Goal: Task Accomplishment & Management: Use online tool/utility

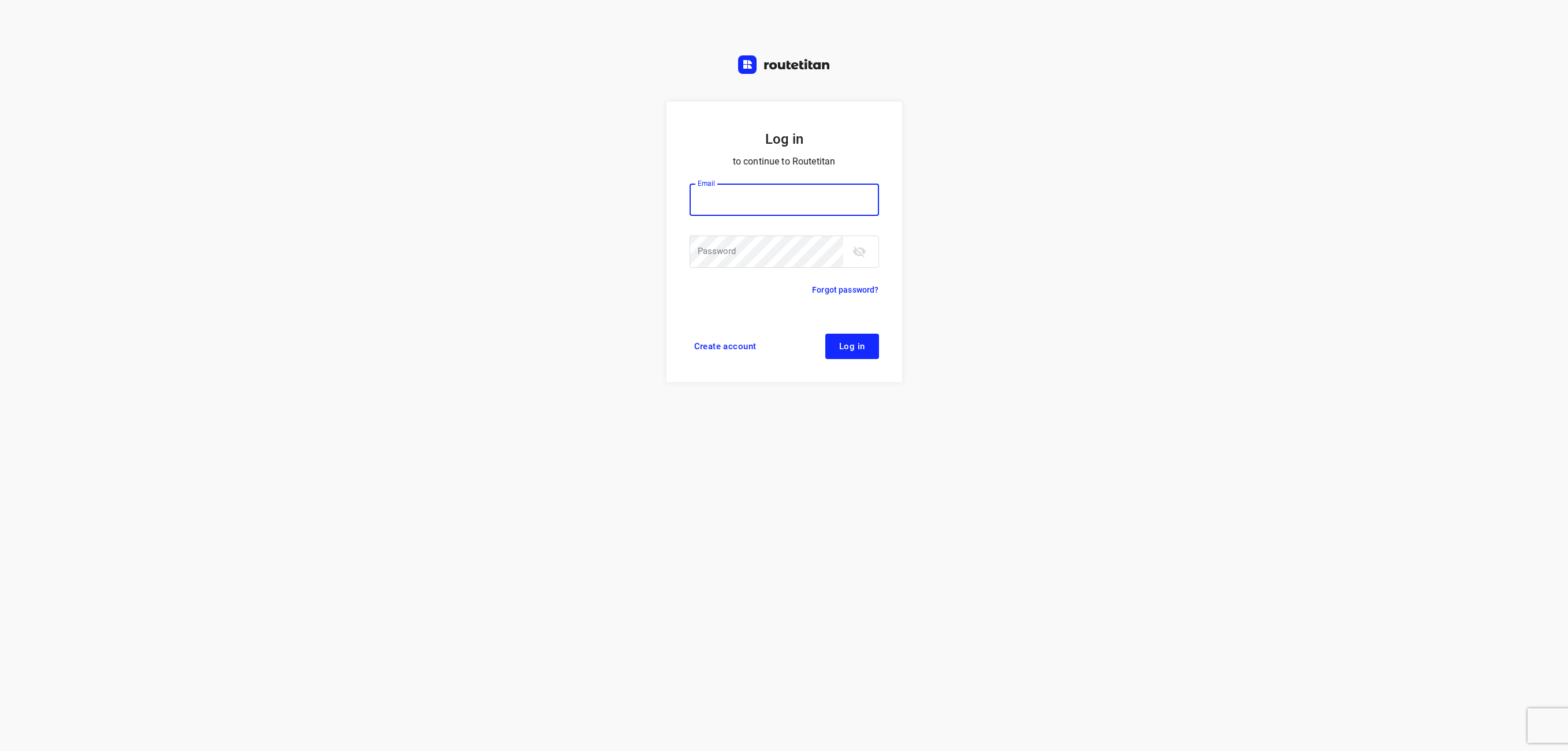
type input "[EMAIL_ADDRESS][DOMAIN_NAME]"
click at [855, 347] on span "Log in" at bounding box center [852, 346] width 26 height 9
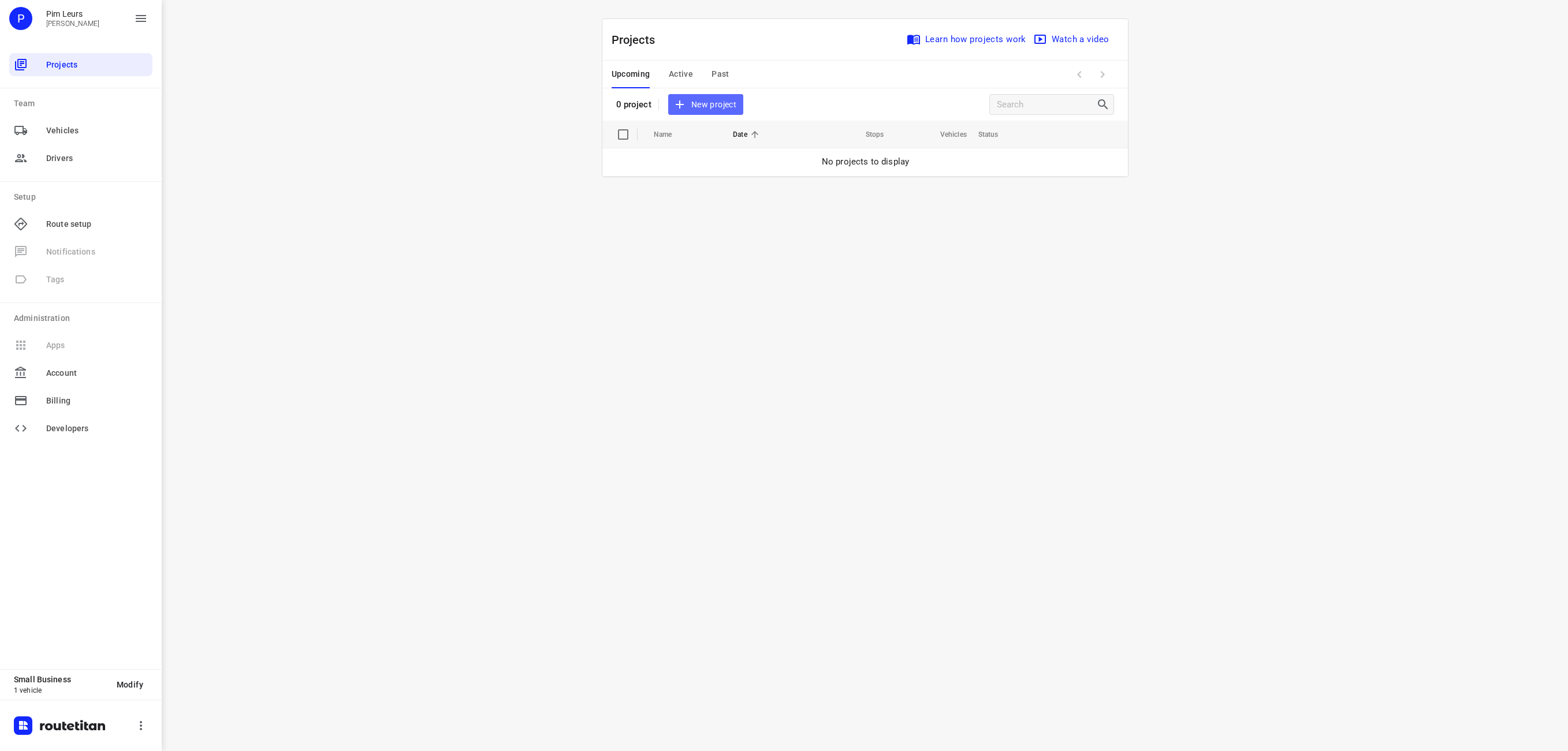
click at [687, 106] on span "New project" at bounding box center [705, 104] width 61 height 14
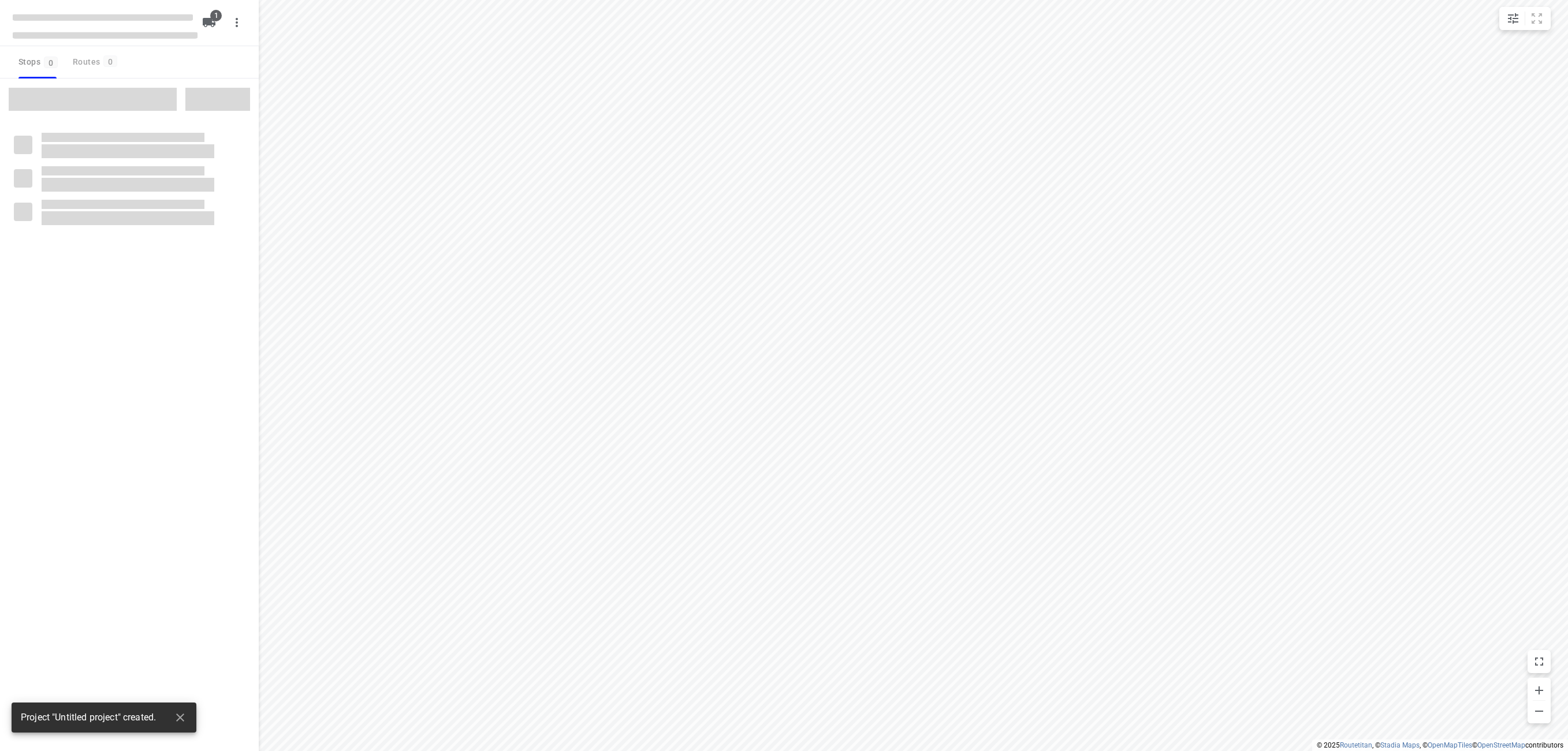
type input "distance"
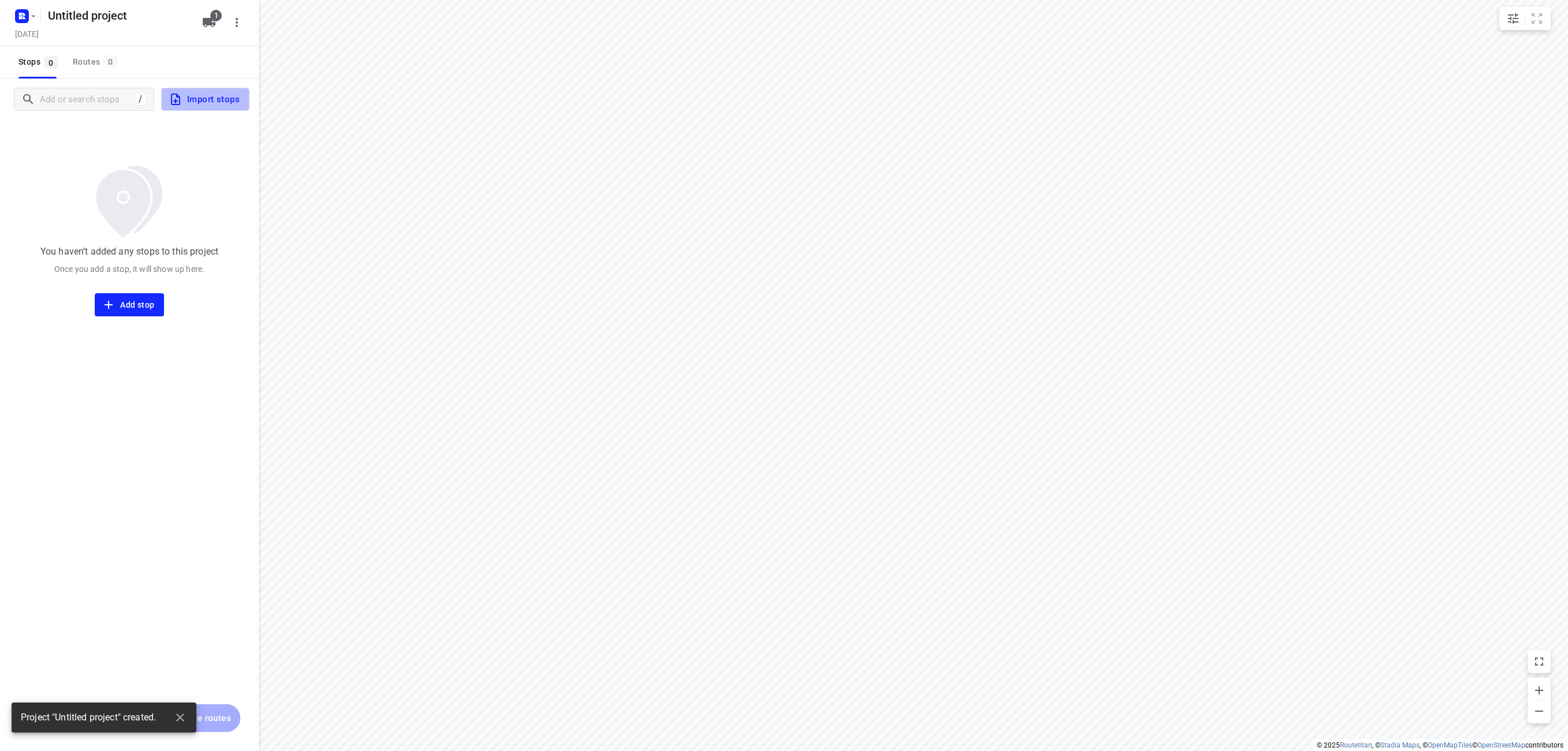
click at [188, 100] on span "Import stops" at bounding box center [204, 100] width 71 height 15
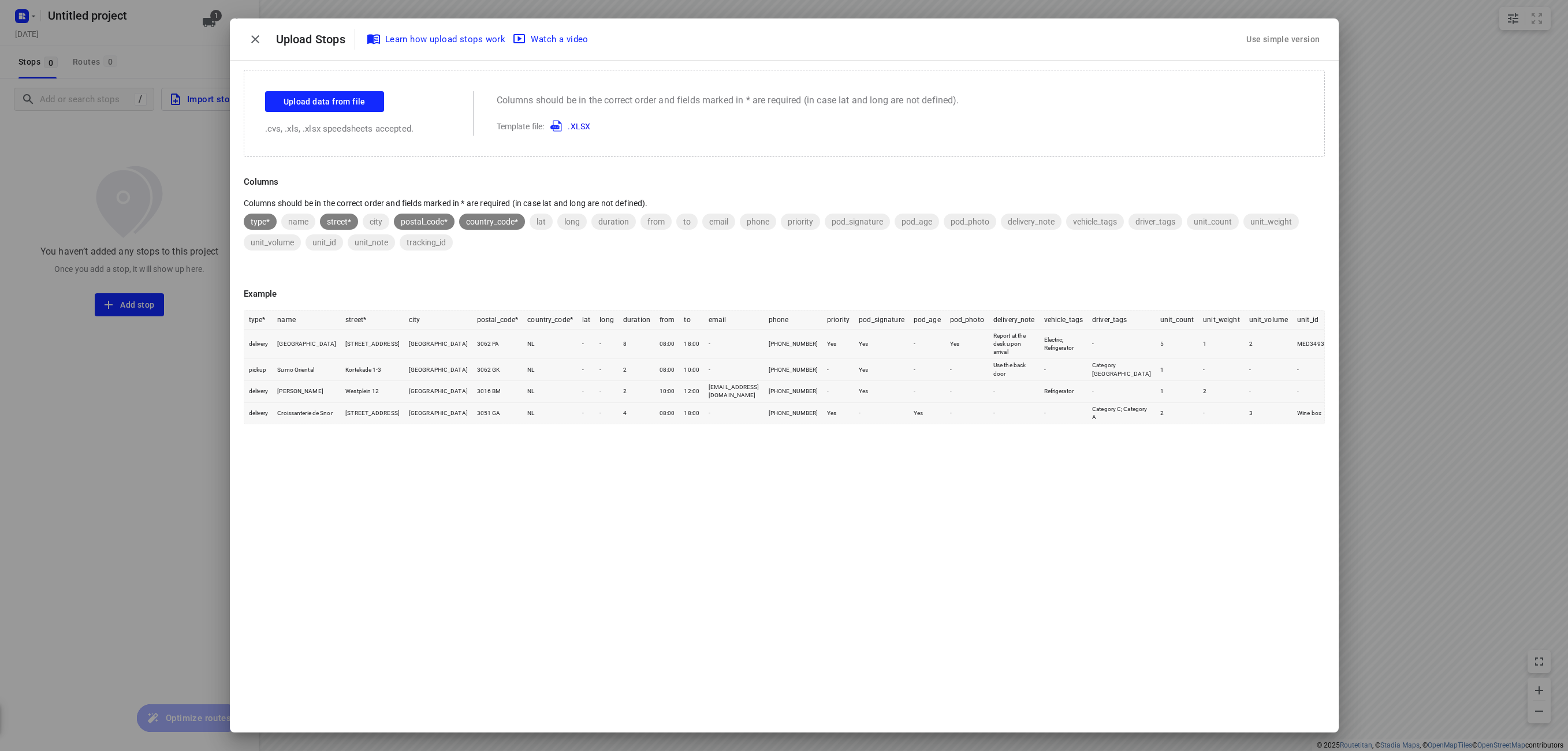
click at [1258, 38] on div "Use simple version" at bounding box center [1283, 39] width 78 height 19
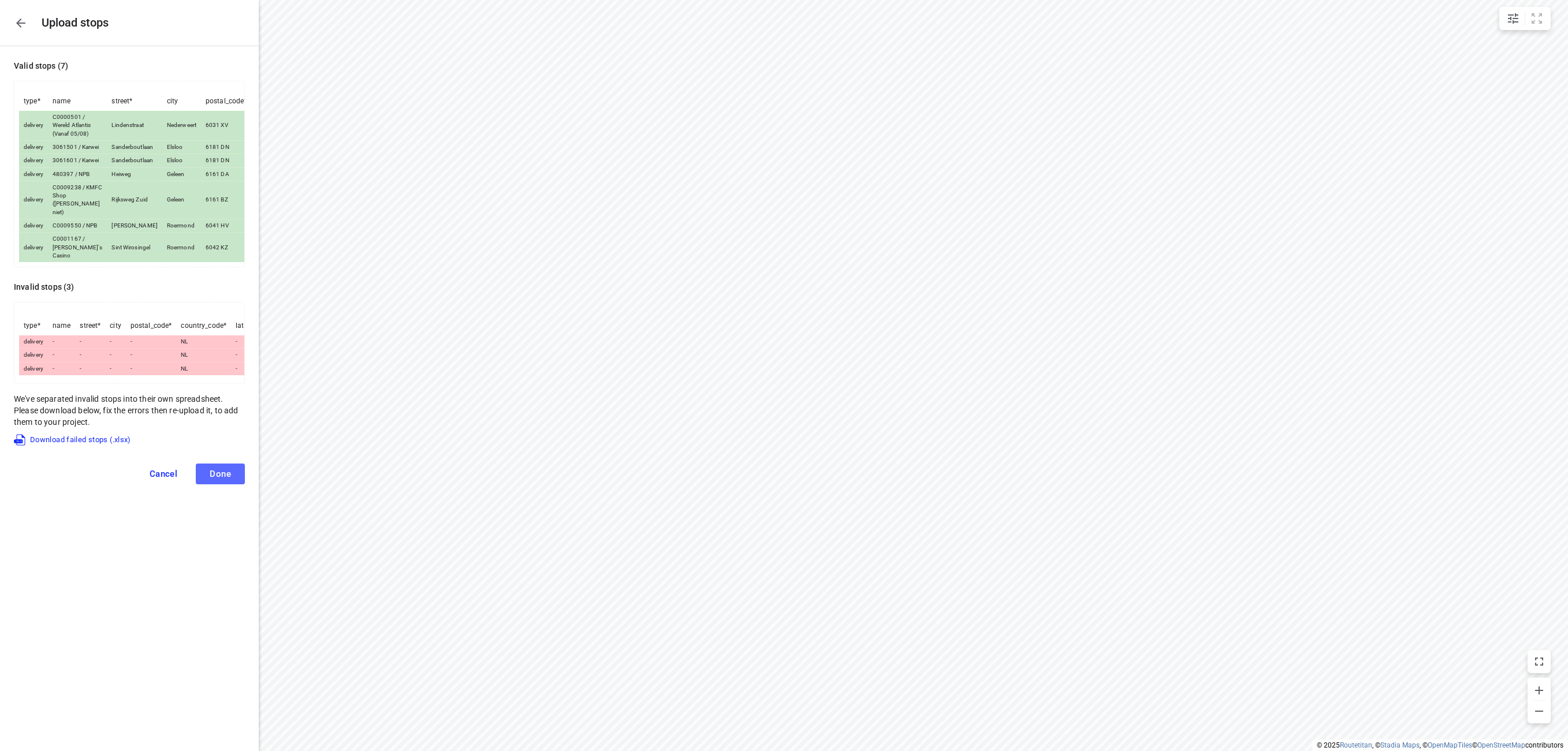
click at [225, 479] on span "Done" at bounding box center [220, 474] width 21 height 11
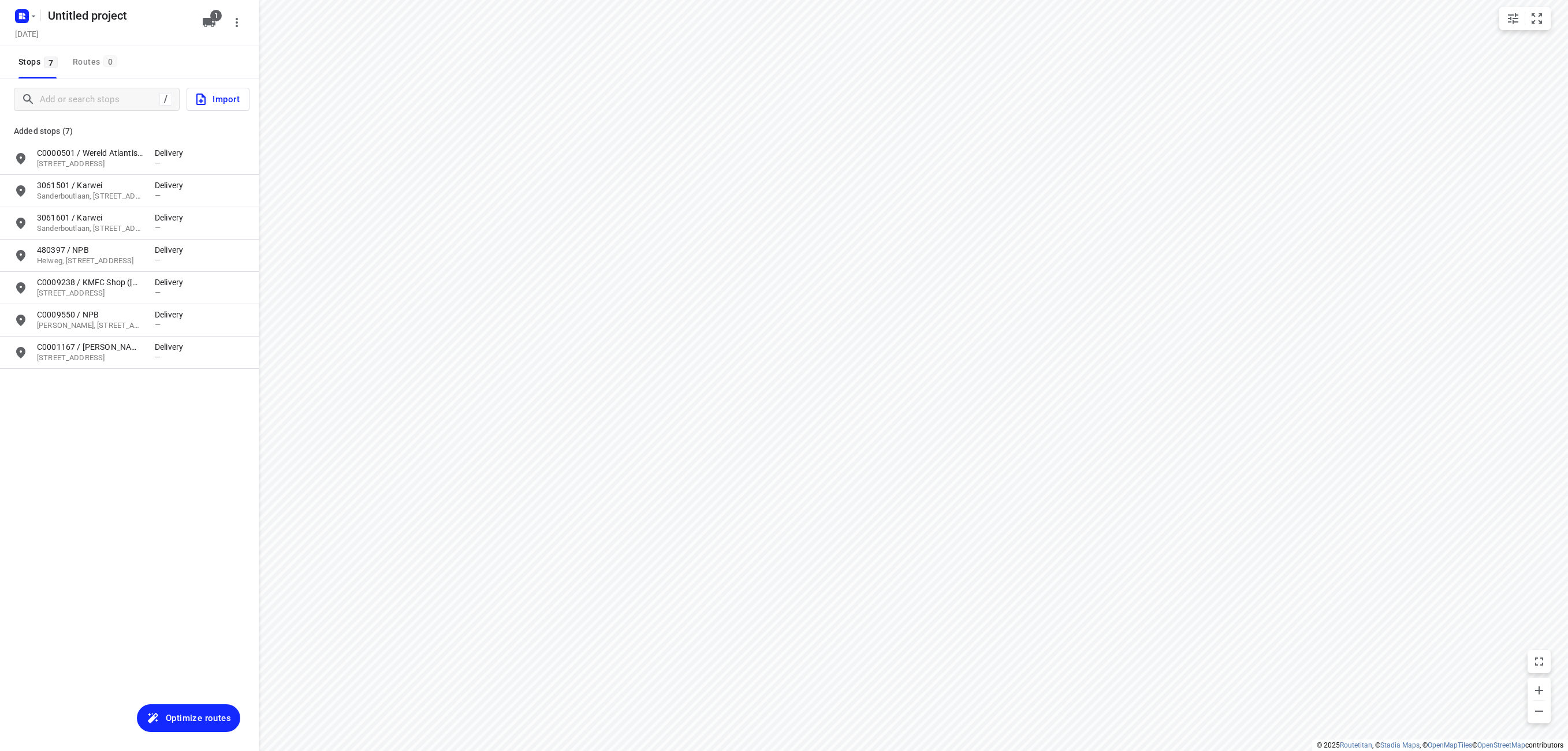
click at [182, 721] on span "Optimize routes" at bounding box center [199, 719] width 65 height 15
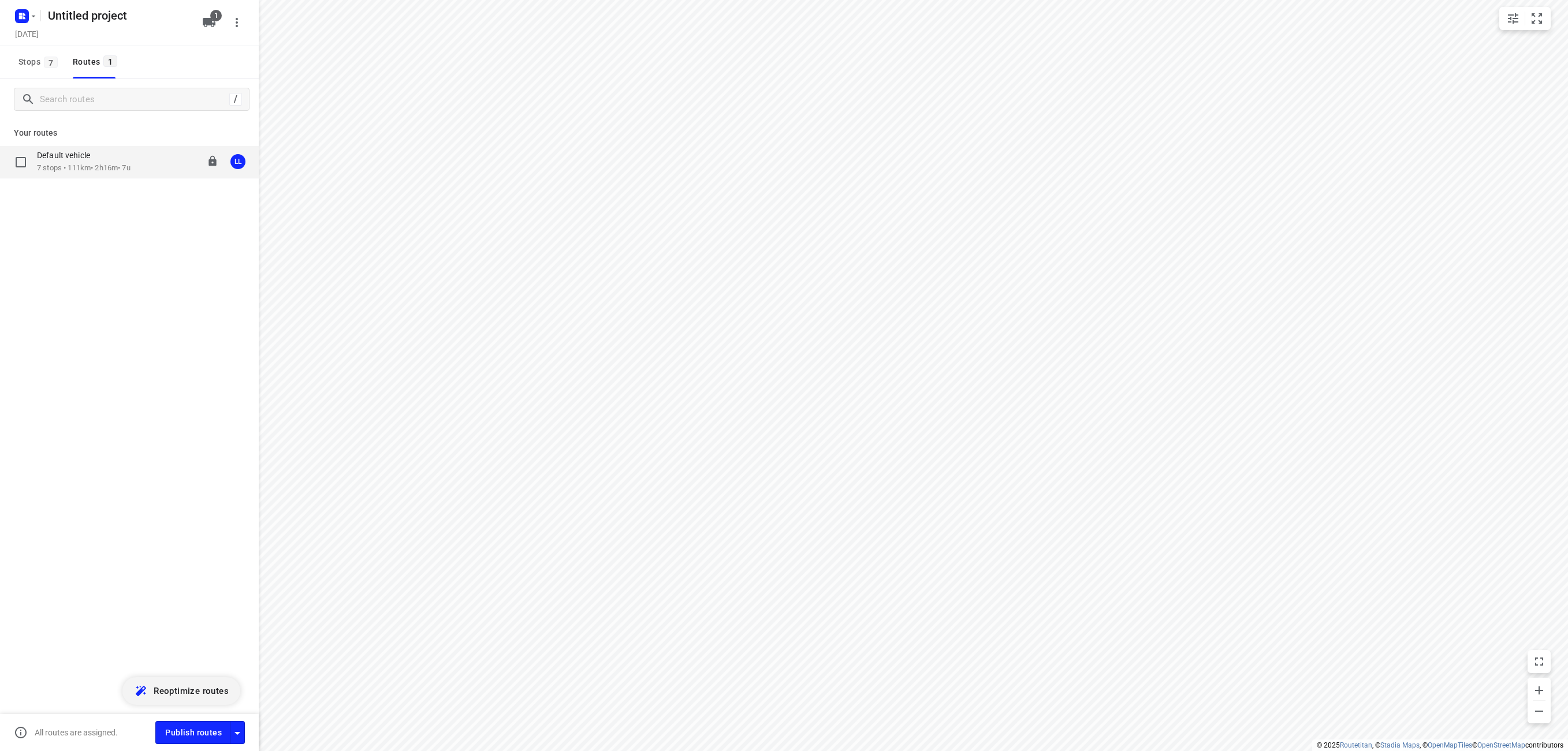
click at [109, 161] on div "Default vehicle" at bounding box center [84, 156] width 94 height 13
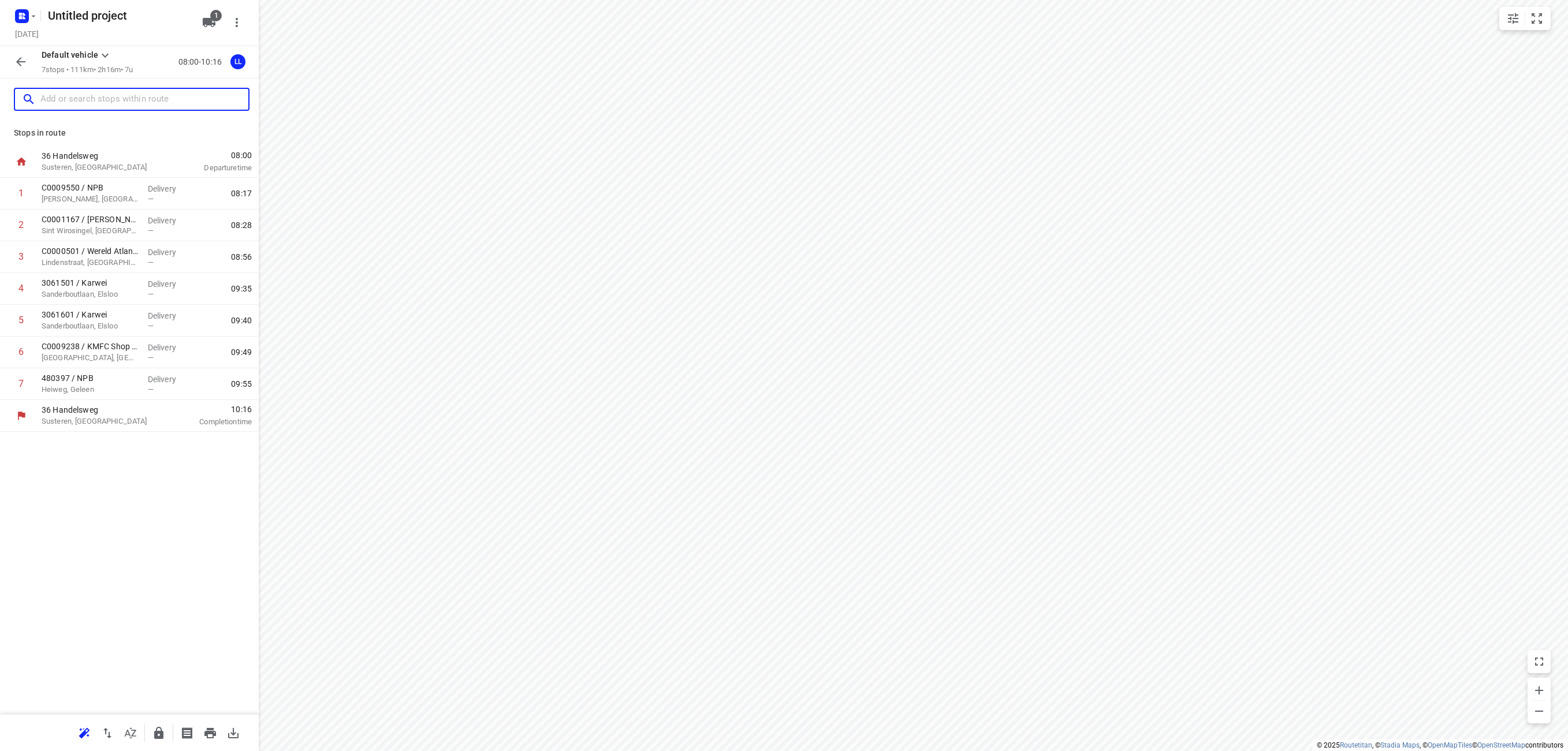
click at [205, 102] on input "text" at bounding box center [144, 100] width 208 height 18
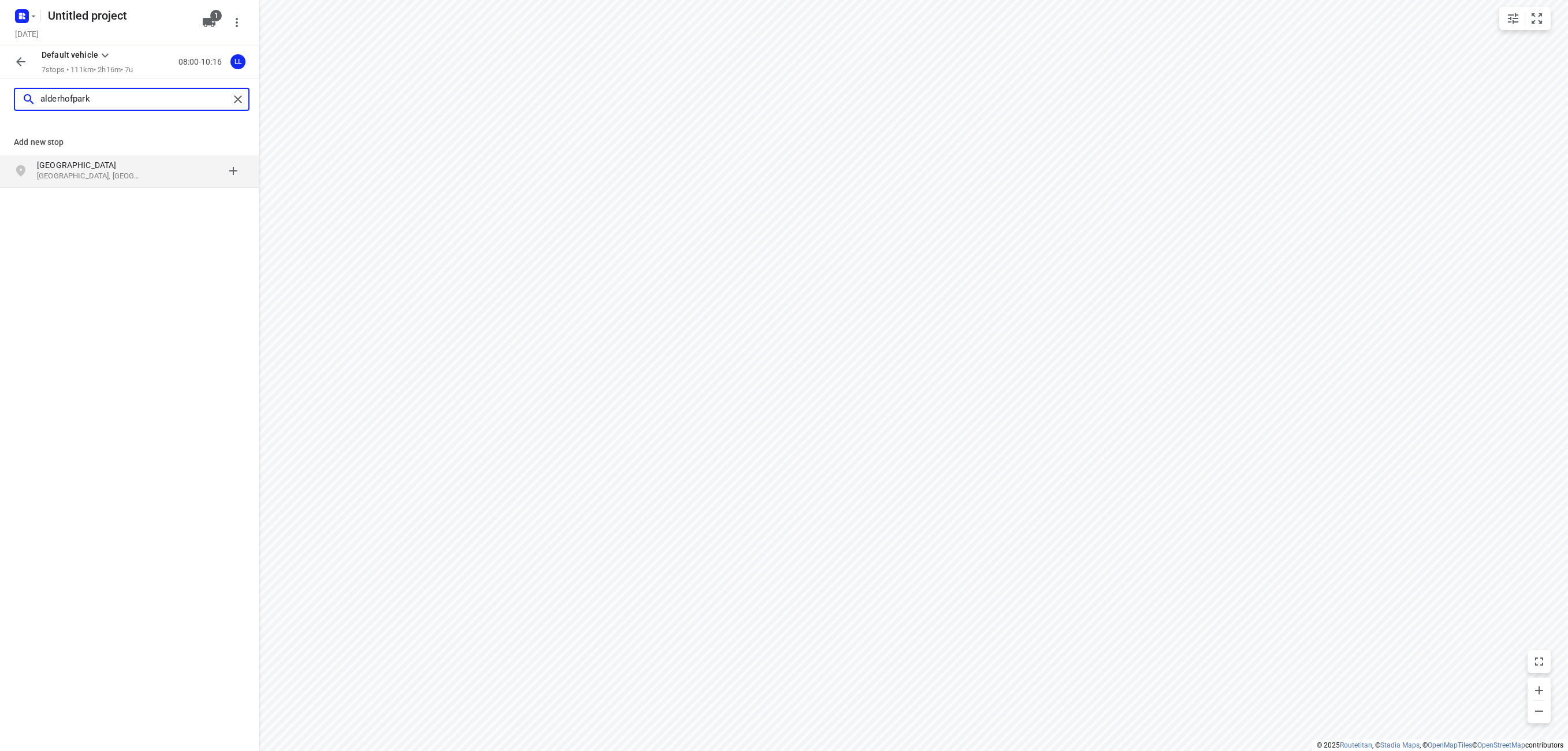
type input "alderhofpark"
click at [160, 167] on div at bounding box center [199, 171] width 90 height 23
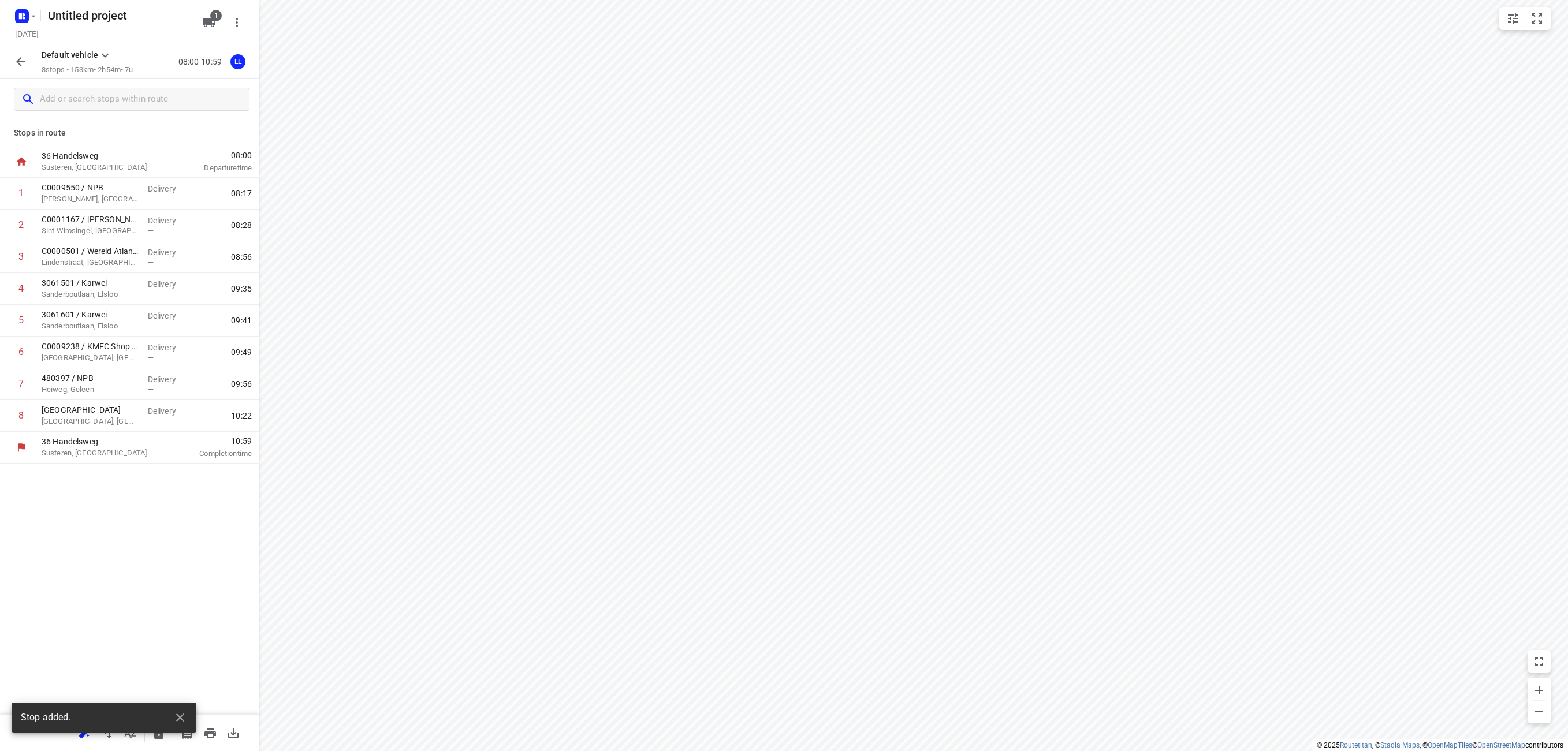
click at [15, 63] on icon "button" at bounding box center [20, 62] width 14 height 14
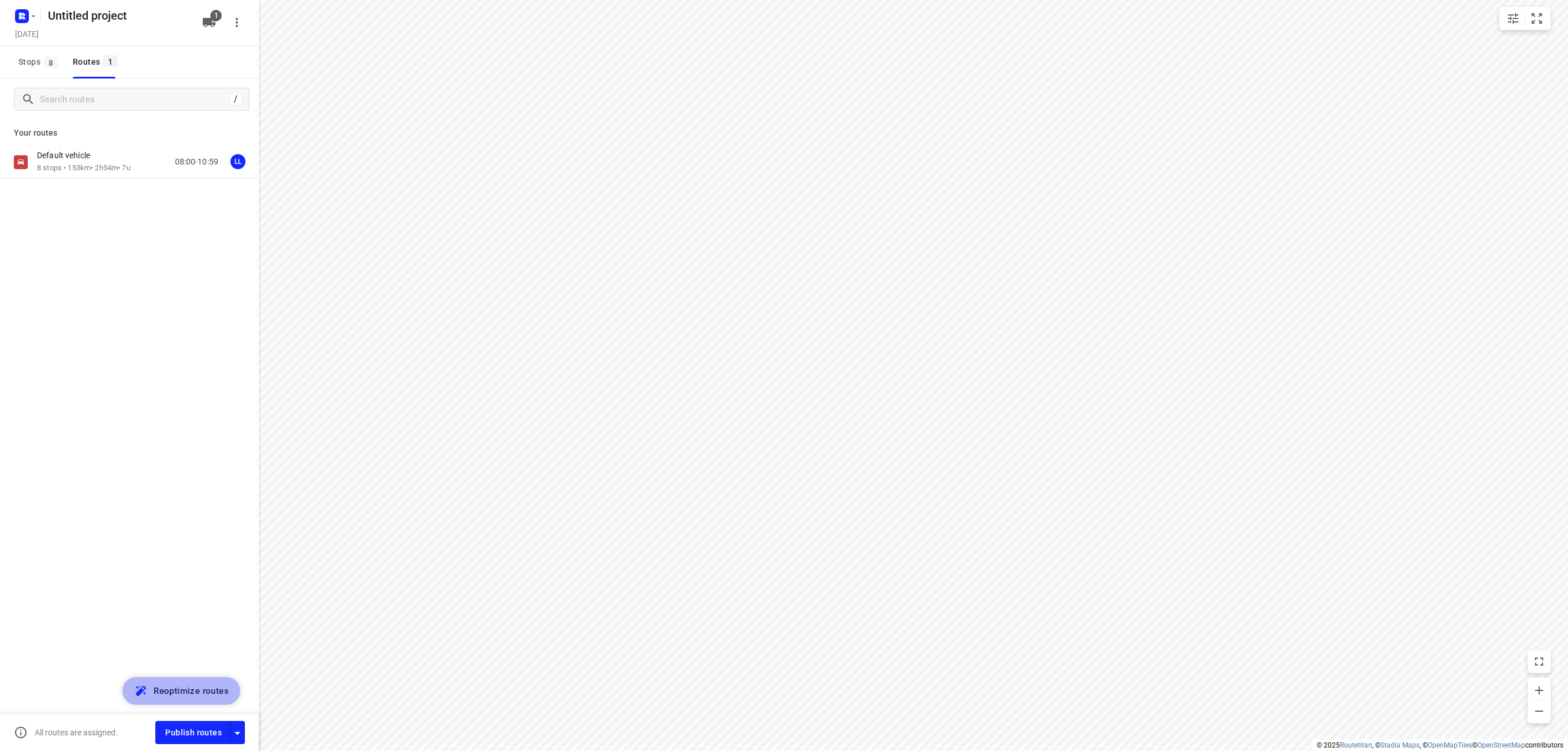
click at [186, 696] on span "Reoptimize routes" at bounding box center [191, 691] width 75 height 15
click at [149, 168] on div "Default vehicle 8 stops • 144km • 2h53m • 7u 08:00-10:53 LL" at bounding box center [148, 162] width 222 height 23
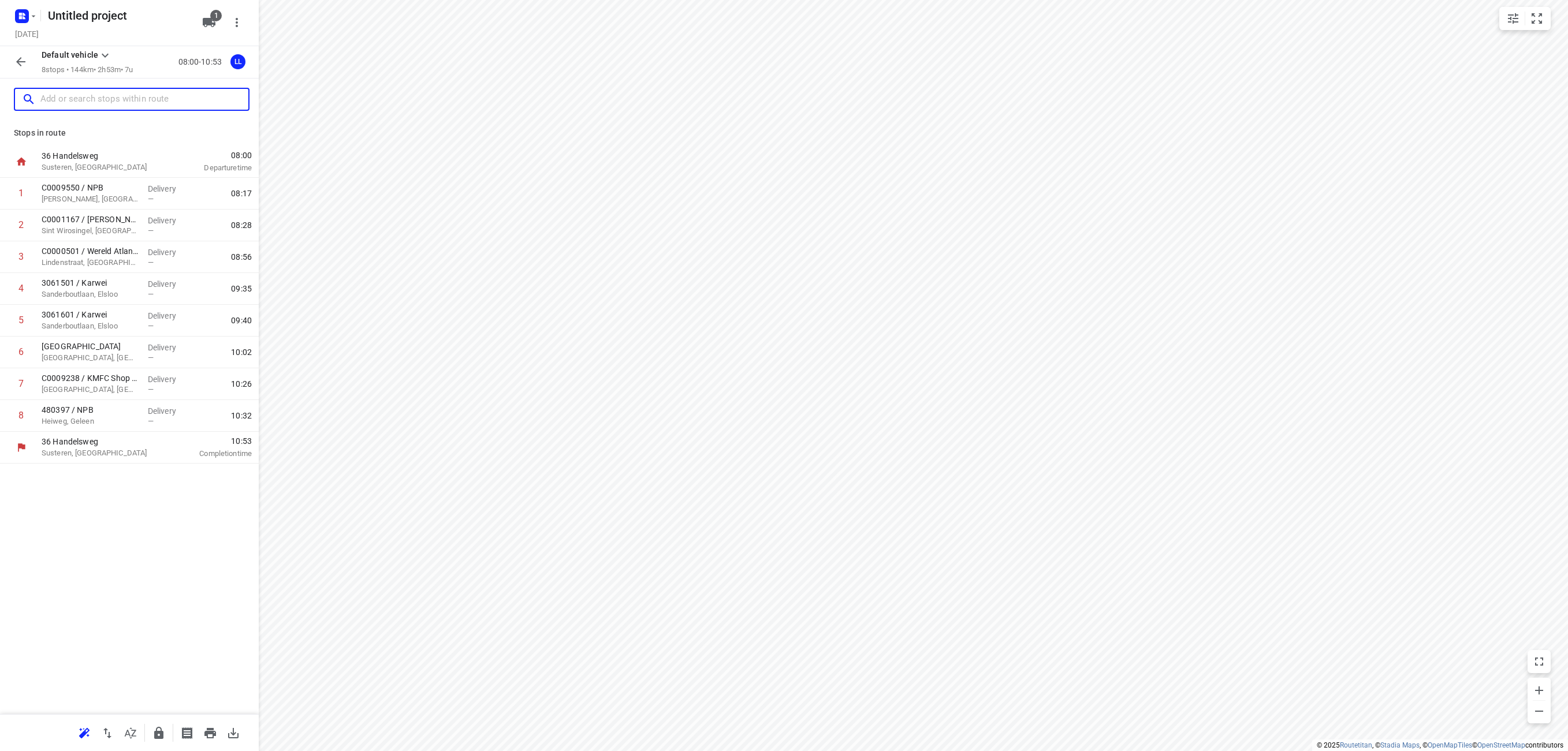
click at [100, 104] on input "text" at bounding box center [144, 100] width 208 height 18
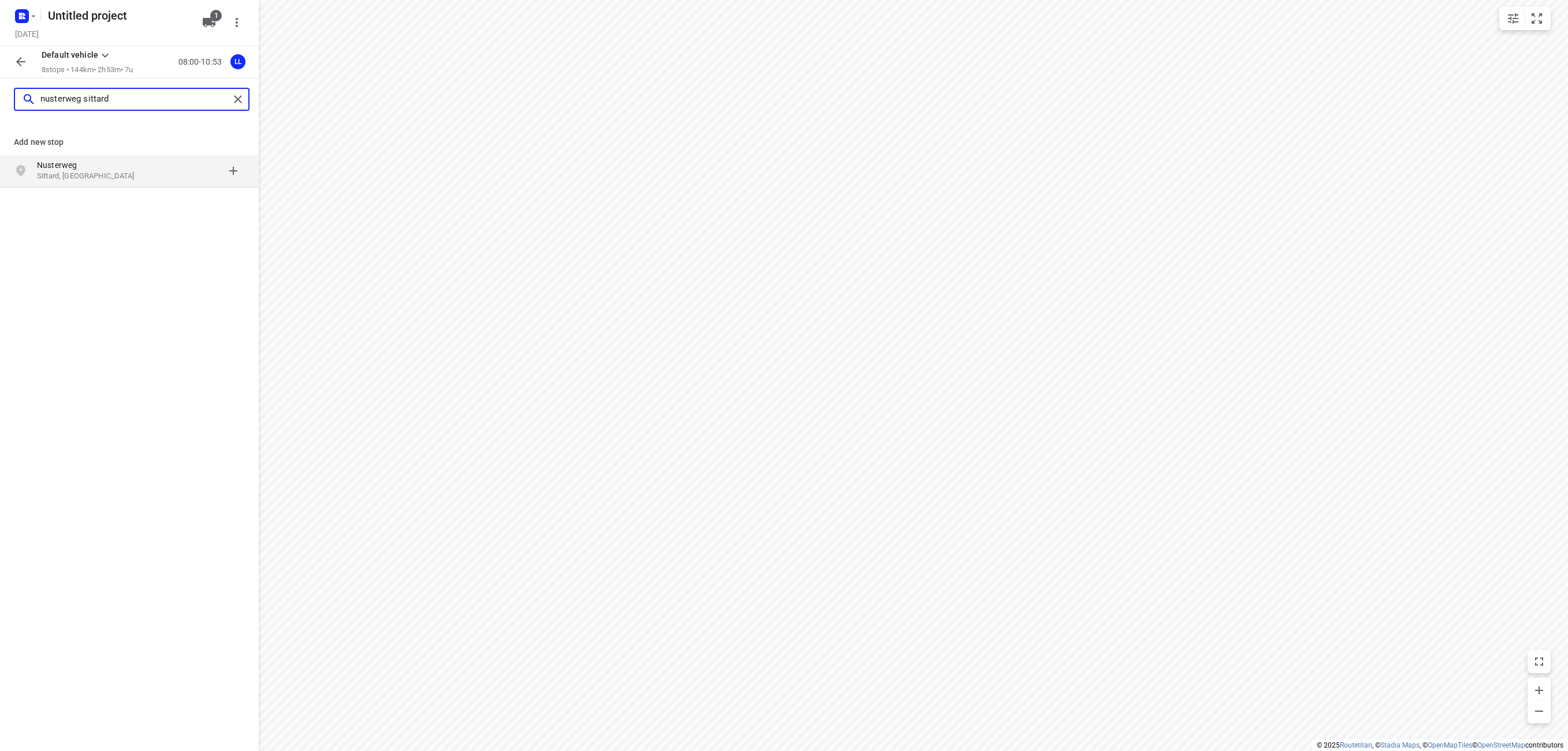
type input "nusterweg sittard"
click at [232, 173] on div at bounding box center [199, 171] width 90 height 23
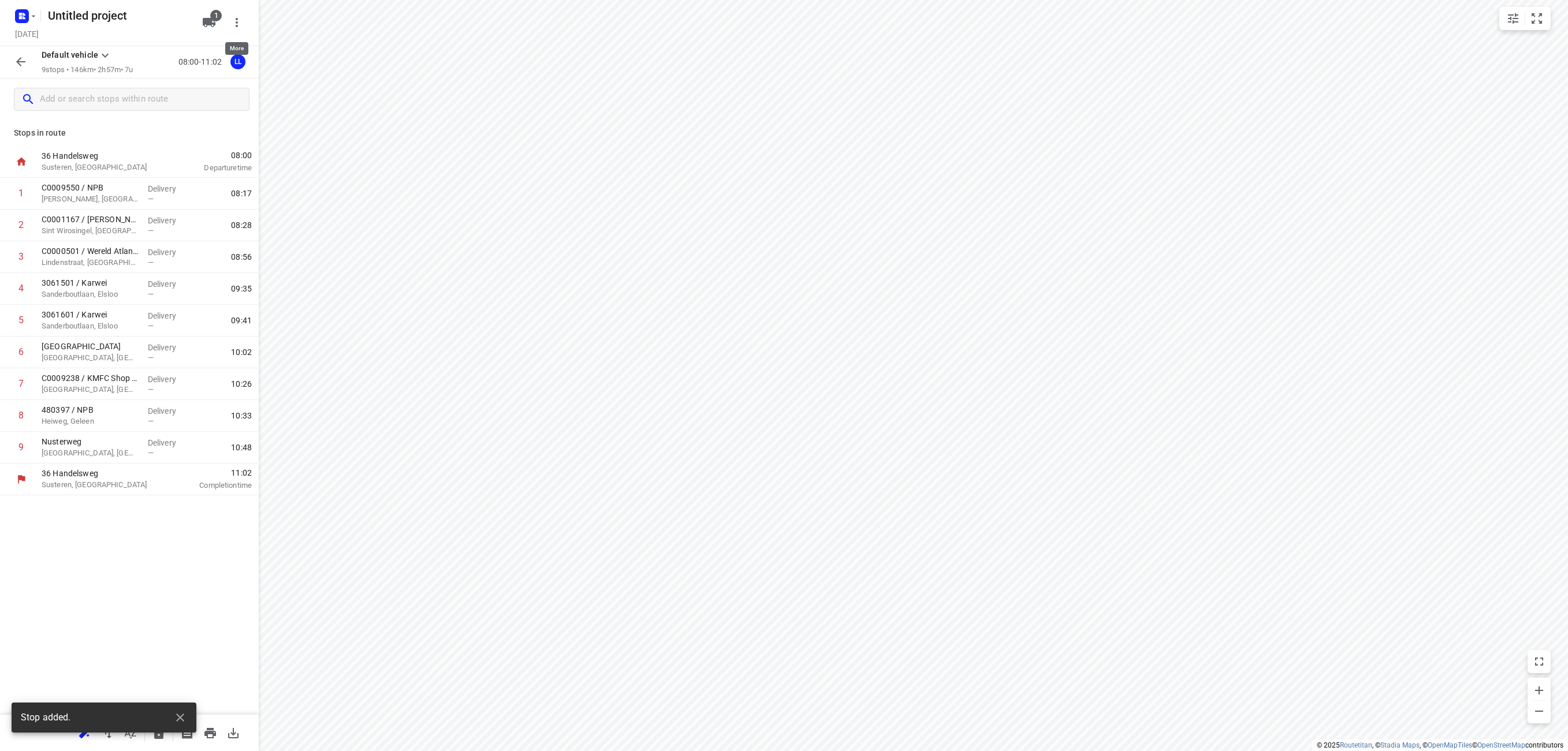
click at [238, 26] on icon "button" at bounding box center [237, 23] width 14 height 14
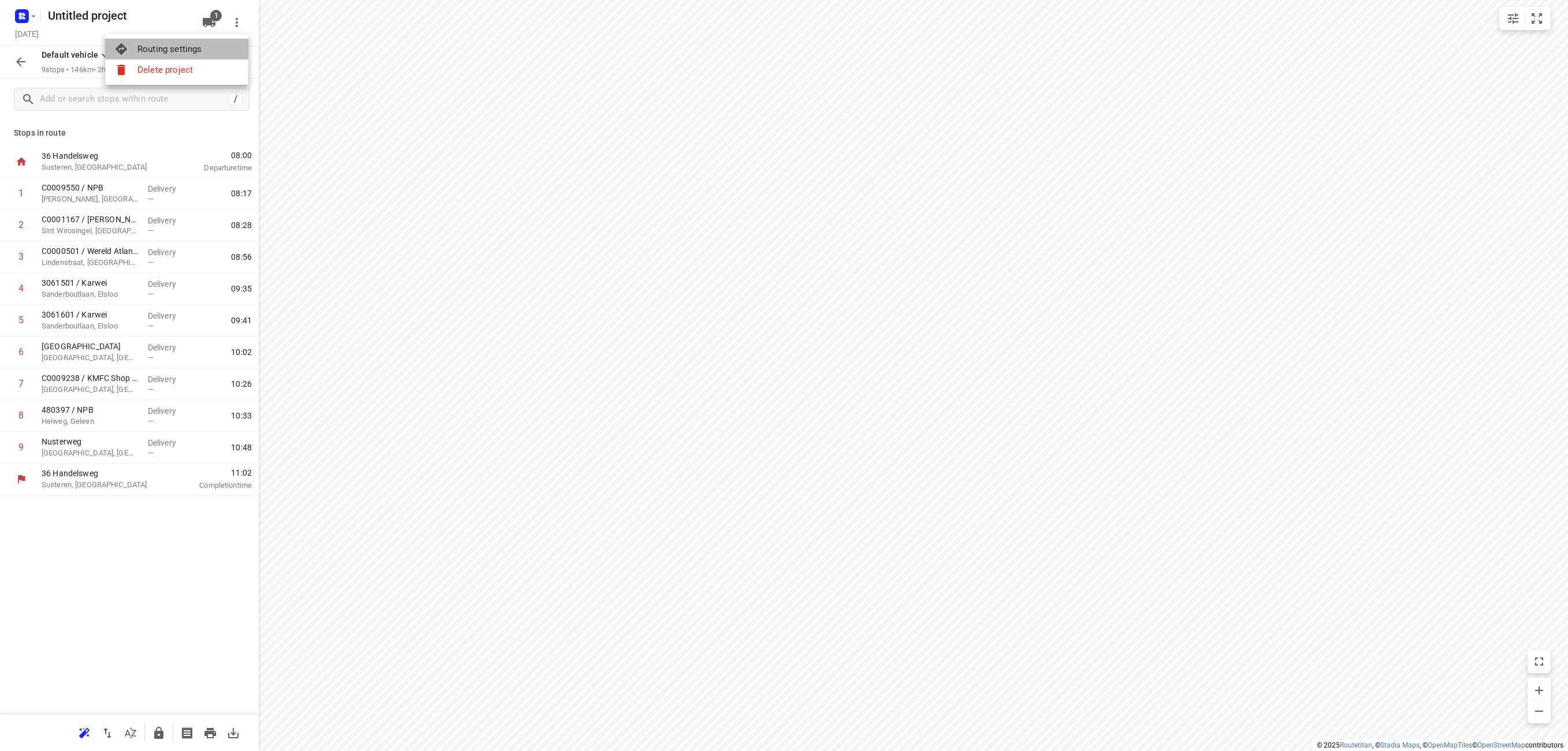
click at [188, 53] on div "Routing settings" at bounding box center [188, 49] width 102 height 9
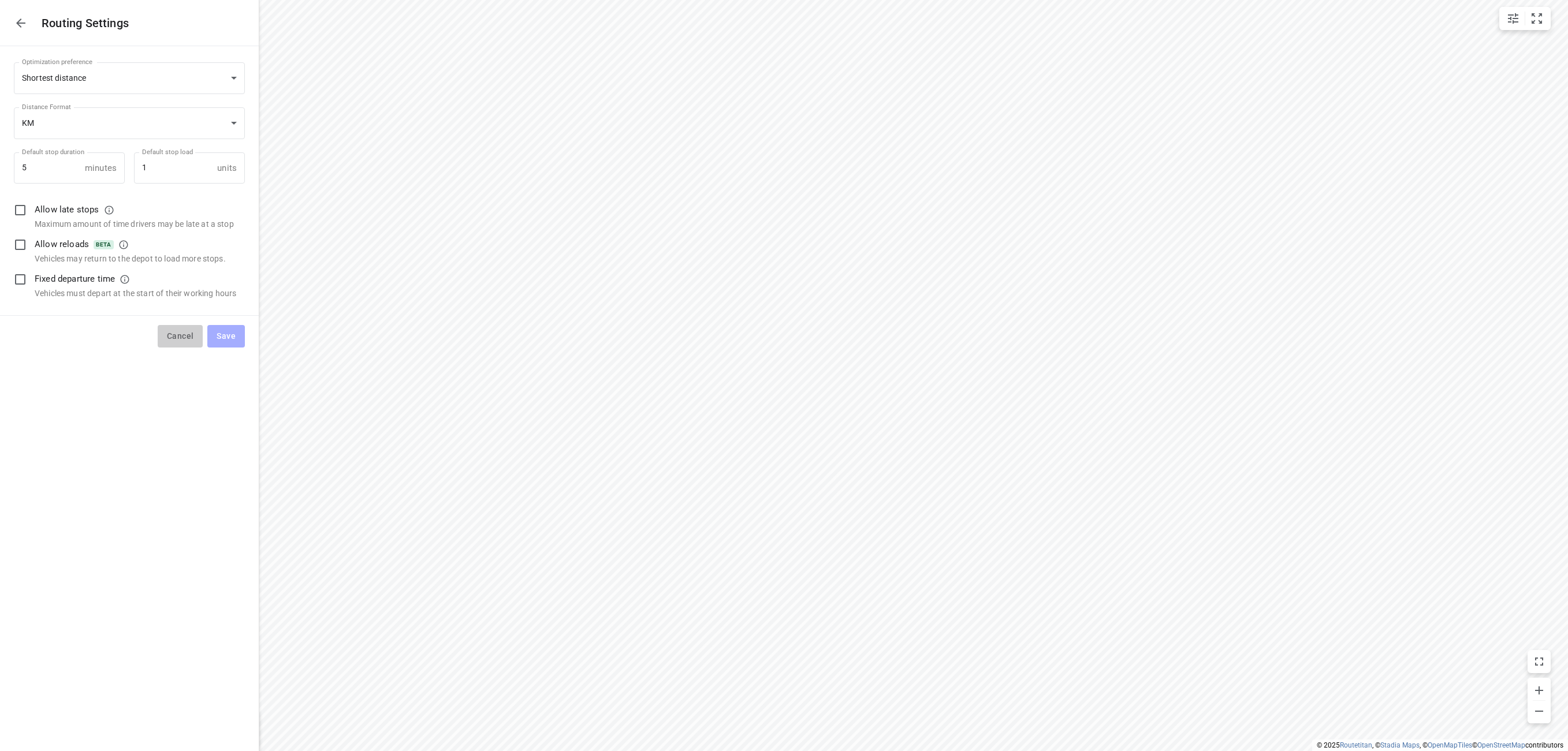
click at [182, 337] on span "Cancel" at bounding box center [180, 336] width 26 height 14
type input "distance"
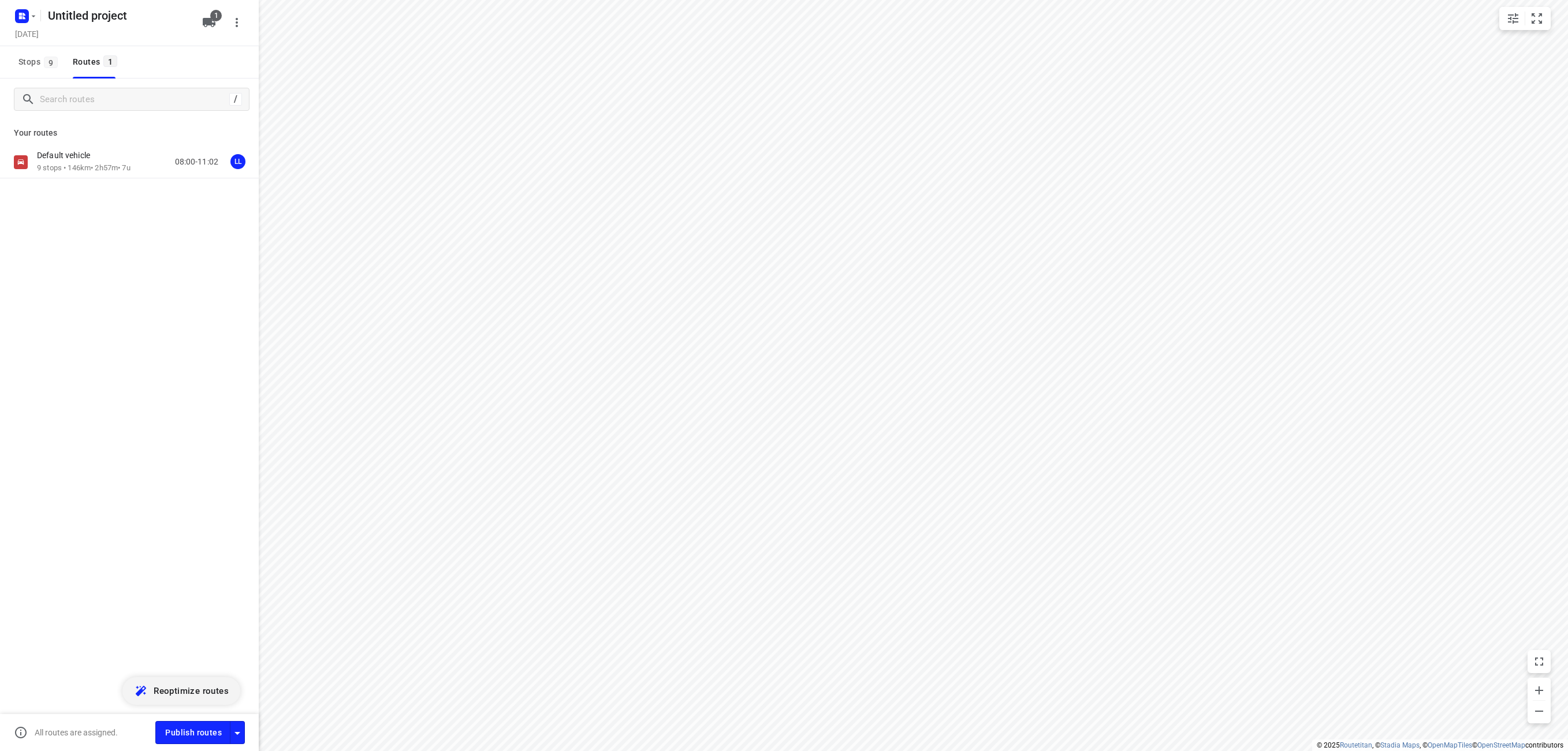
click at [196, 692] on span "Reoptimize routes" at bounding box center [191, 691] width 75 height 15
click at [110, 171] on p "9 stops • 145km • 3h0m • 7u" at bounding box center [82, 168] width 90 height 11
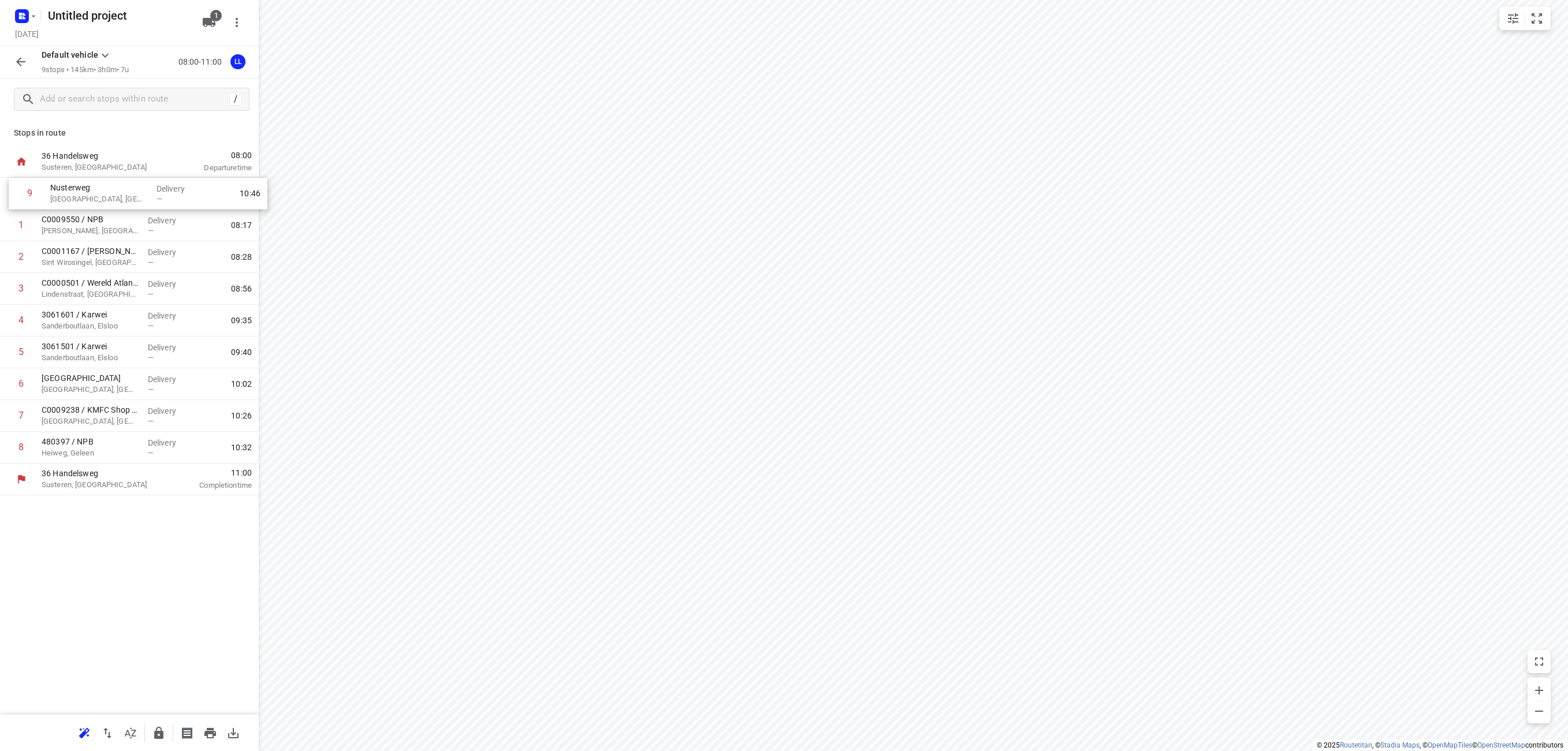
drag, startPoint x: 131, startPoint y: 446, endPoint x: 140, endPoint y: 187, distance: 259.2
click at [140, 187] on div "1 C0009550 / NPB [PERSON_NAME], Roermond Delivery — 08:17 2 C0001167 / Jack's C…" at bounding box center [129, 321] width 259 height 286
click at [104, 57] on icon at bounding box center [105, 55] width 14 height 14
click at [149, 174] on div "Default vehicle" at bounding box center [124, 179] width 98 height 9
click at [25, 62] on icon "button" at bounding box center [20, 62] width 9 height 9
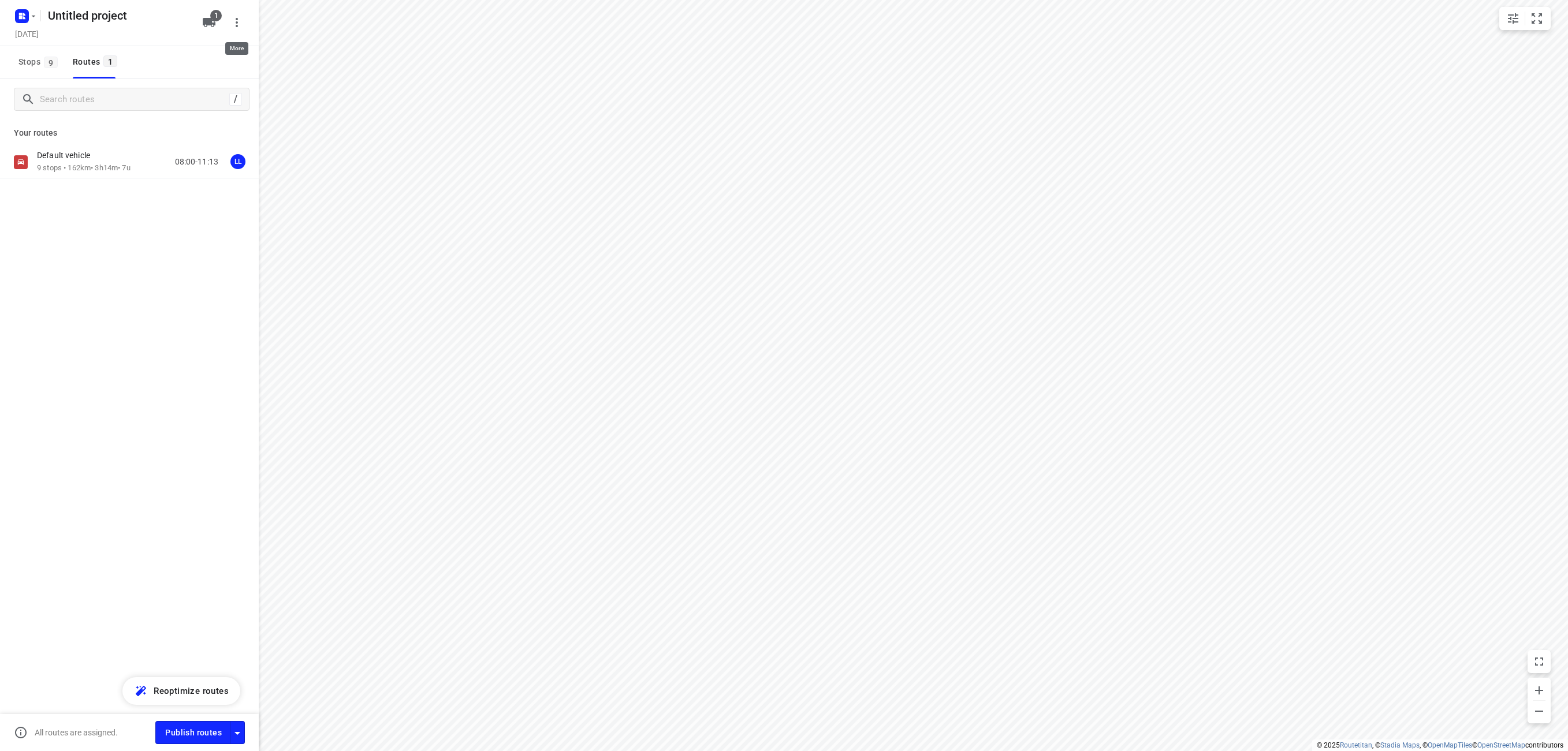
click at [233, 24] on icon "button" at bounding box center [237, 23] width 14 height 14
click at [172, 235] on div at bounding box center [784, 375] width 1568 height 751
click at [216, 20] on span "1" at bounding box center [215, 15] width 11 height 11
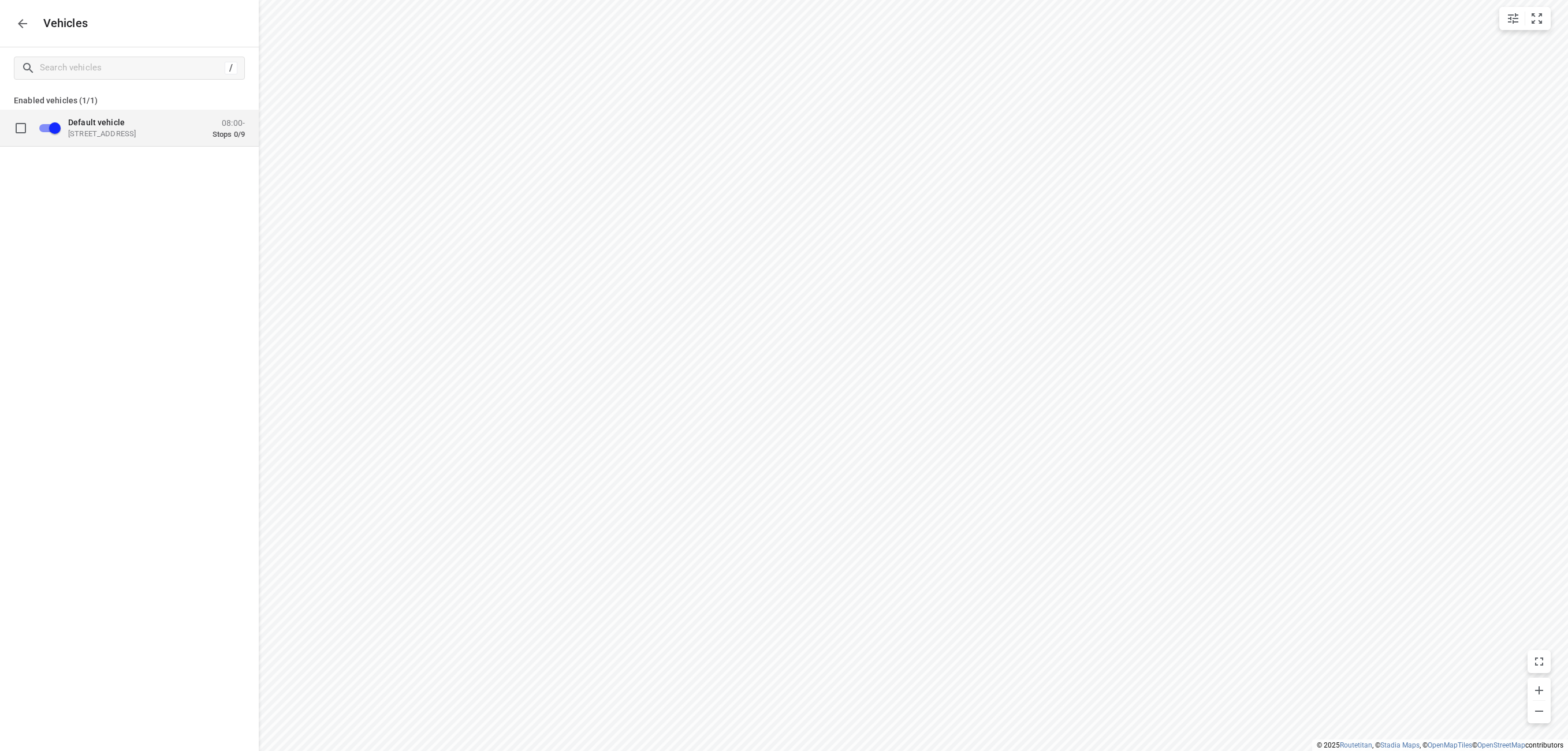
click at [121, 138] on div "Default vehicle [STREET_ADDRESS] 08:00- Stops 0/9" at bounding box center [152, 128] width 183 height 22
type input "Nustweg S"
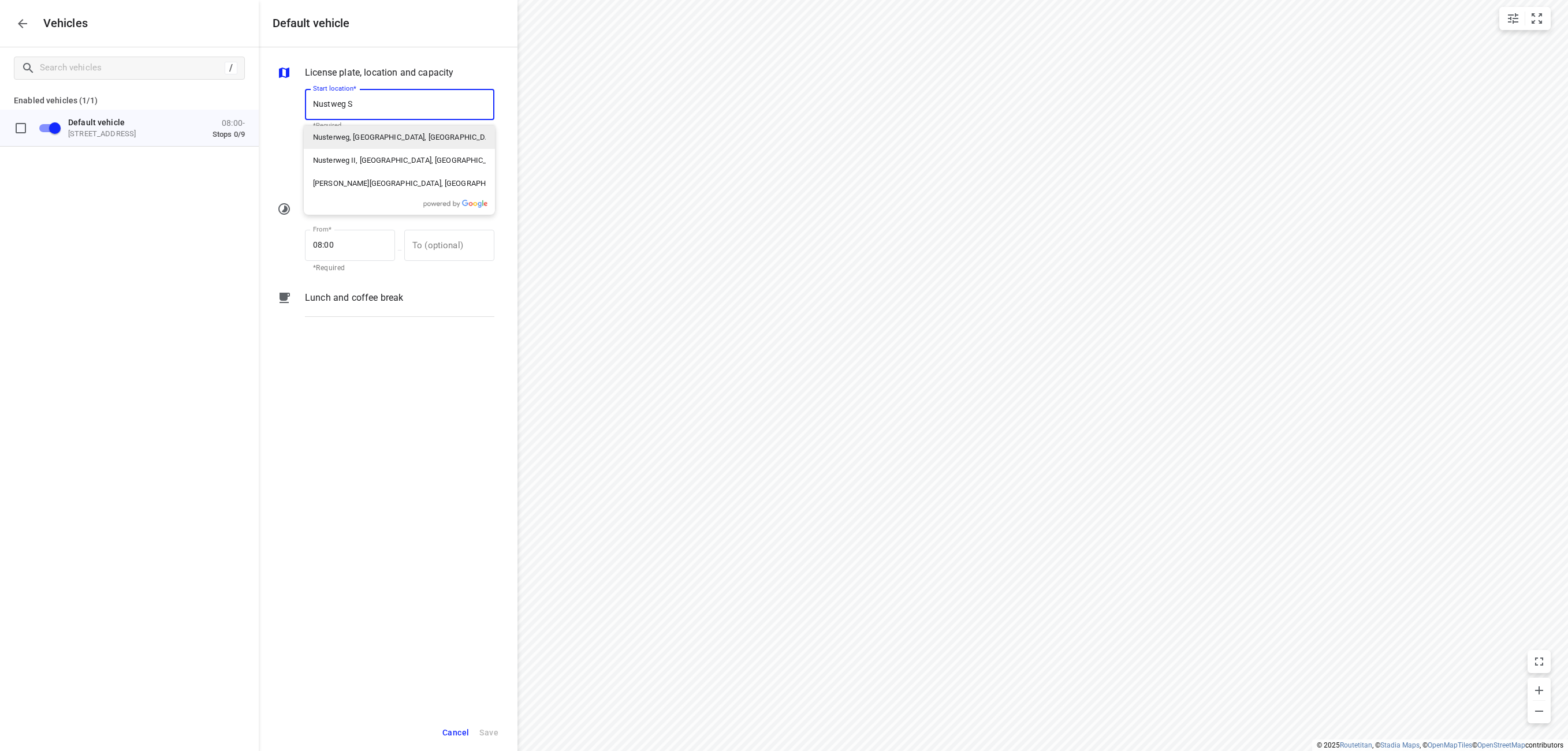
click at [395, 140] on p "Nusterweg, [GEOGRAPHIC_DATA], [GEOGRAPHIC_DATA]" at bounding box center [399, 137] width 173 height 11
type input "Nusterweg, [GEOGRAPHIC_DATA], [GEOGRAPHIC_DATA]"
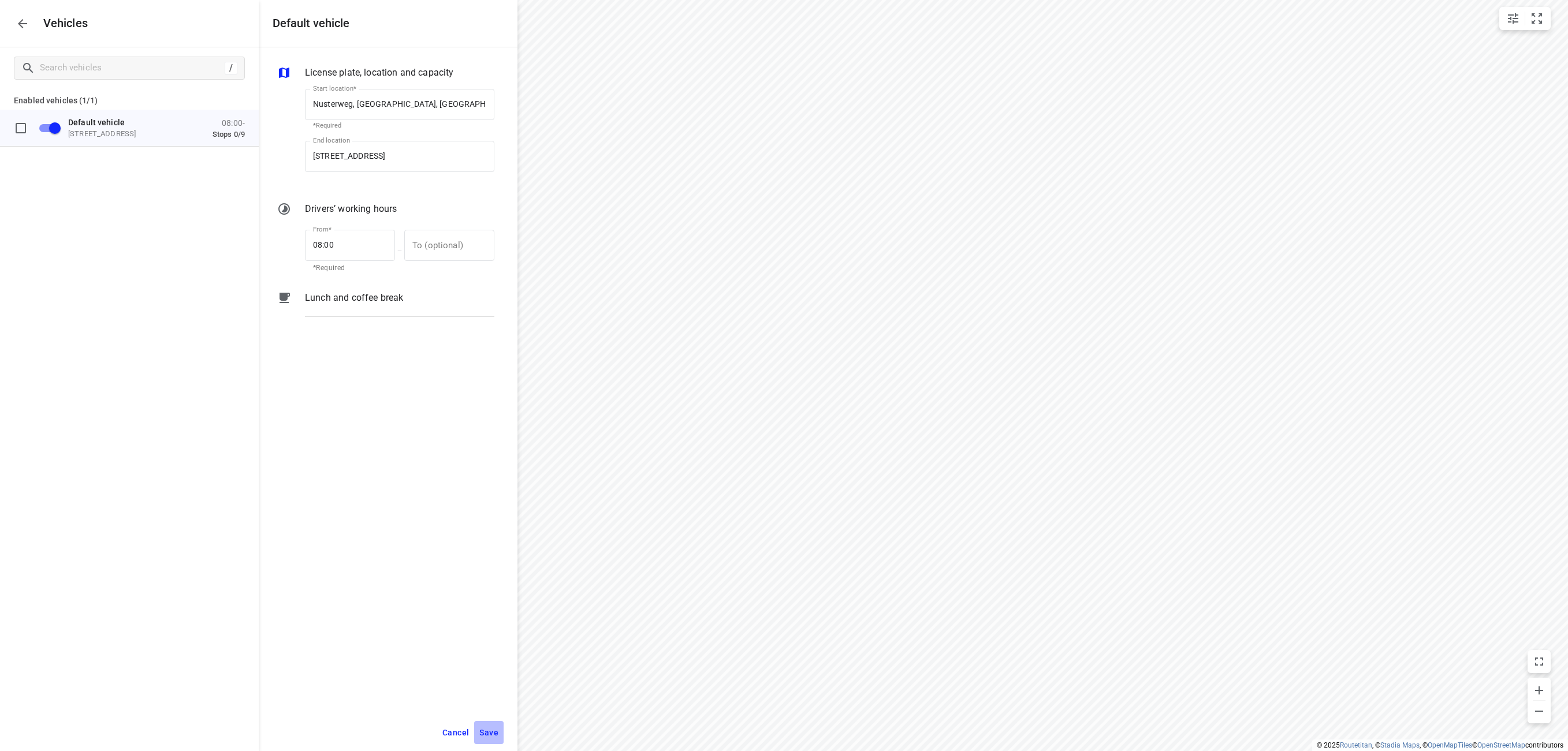
click at [490, 734] on span "Save" at bounding box center [488, 733] width 19 height 14
click at [18, 28] on icon "button" at bounding box center [23, 23] width 14 height 14
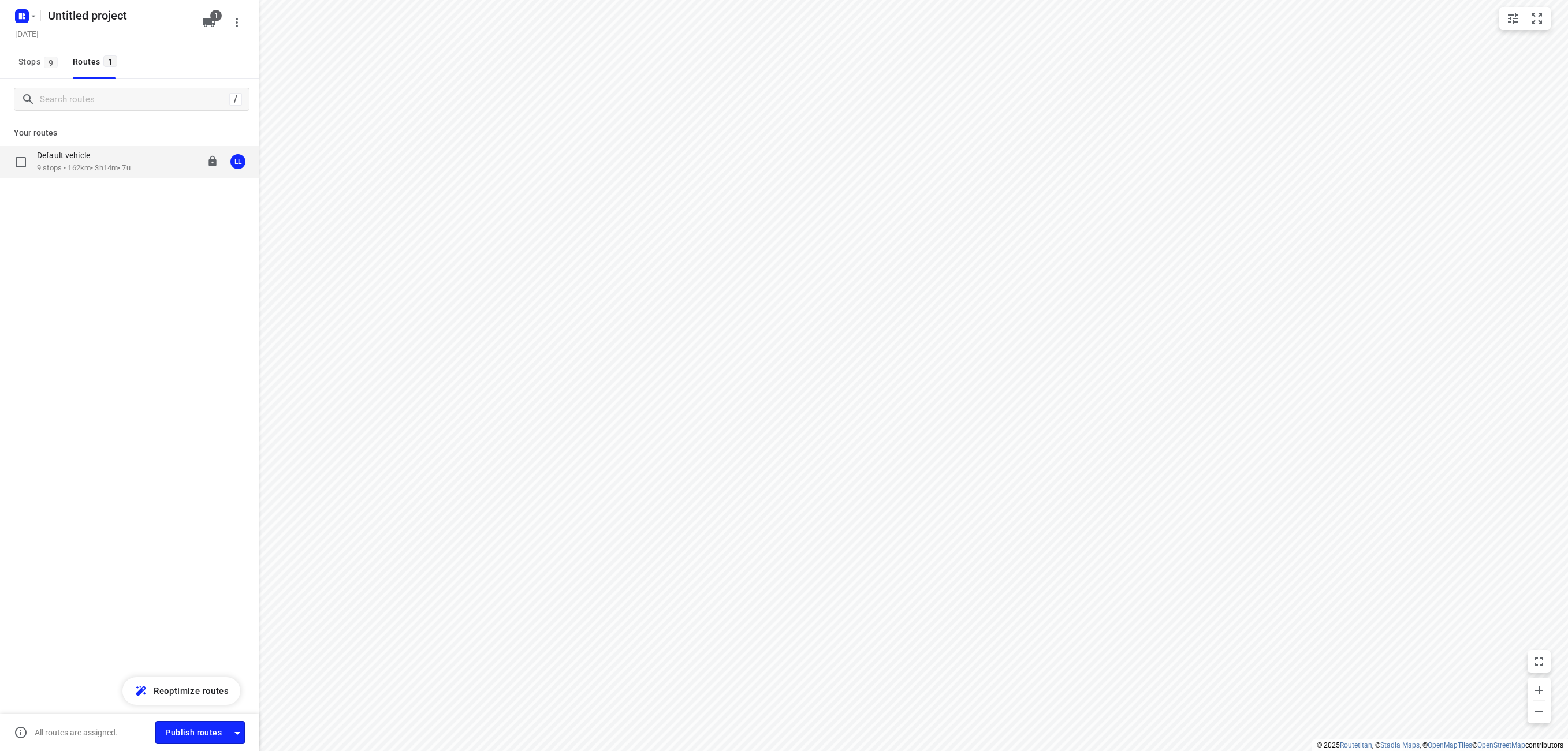
click at [92, 154] on p "Default vehicle" at bounding box center [67, 155] width 60 height 11
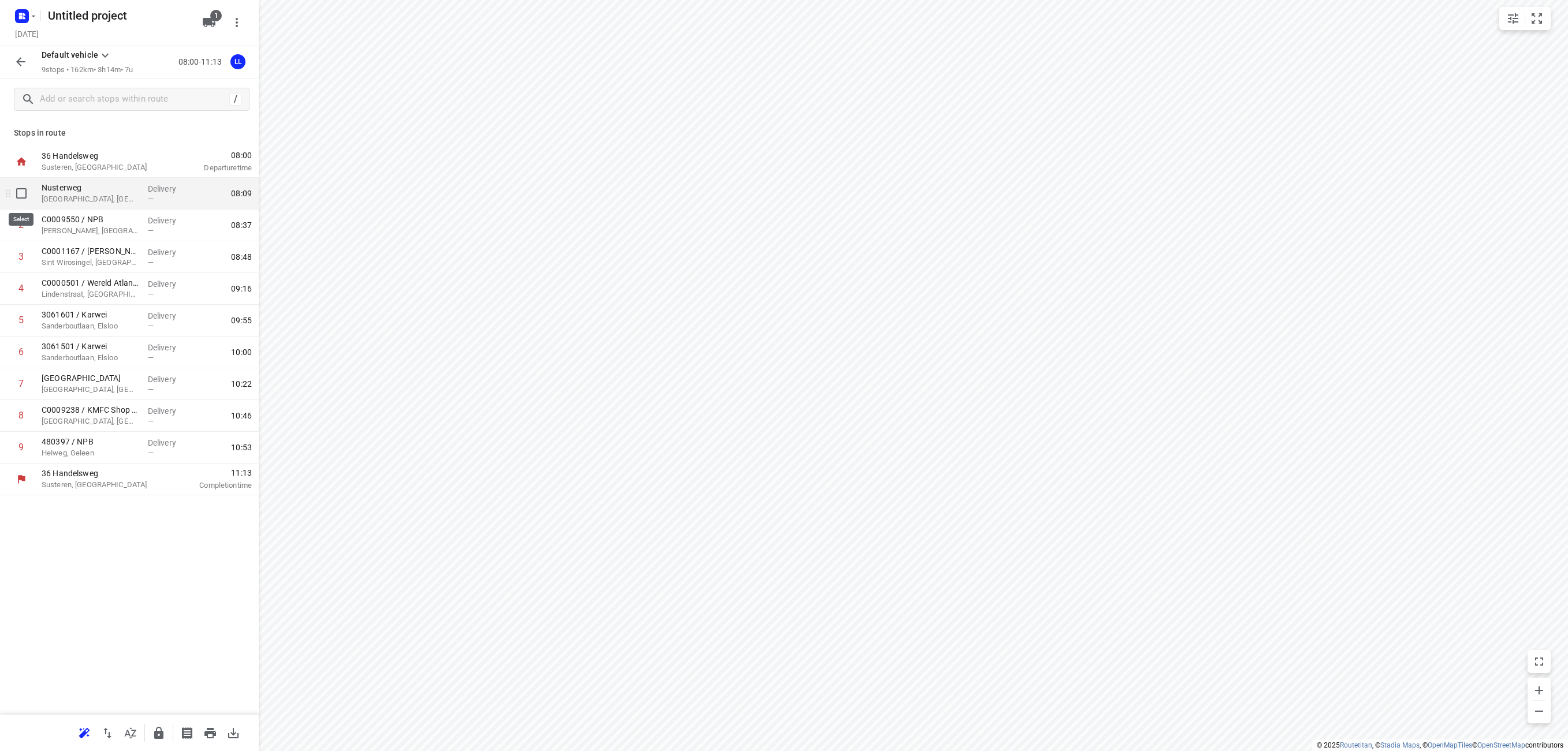
click at [21, 194] on input "checkbox" at bounding box center [21, 193] width 23 height 23
checkbox input "true"
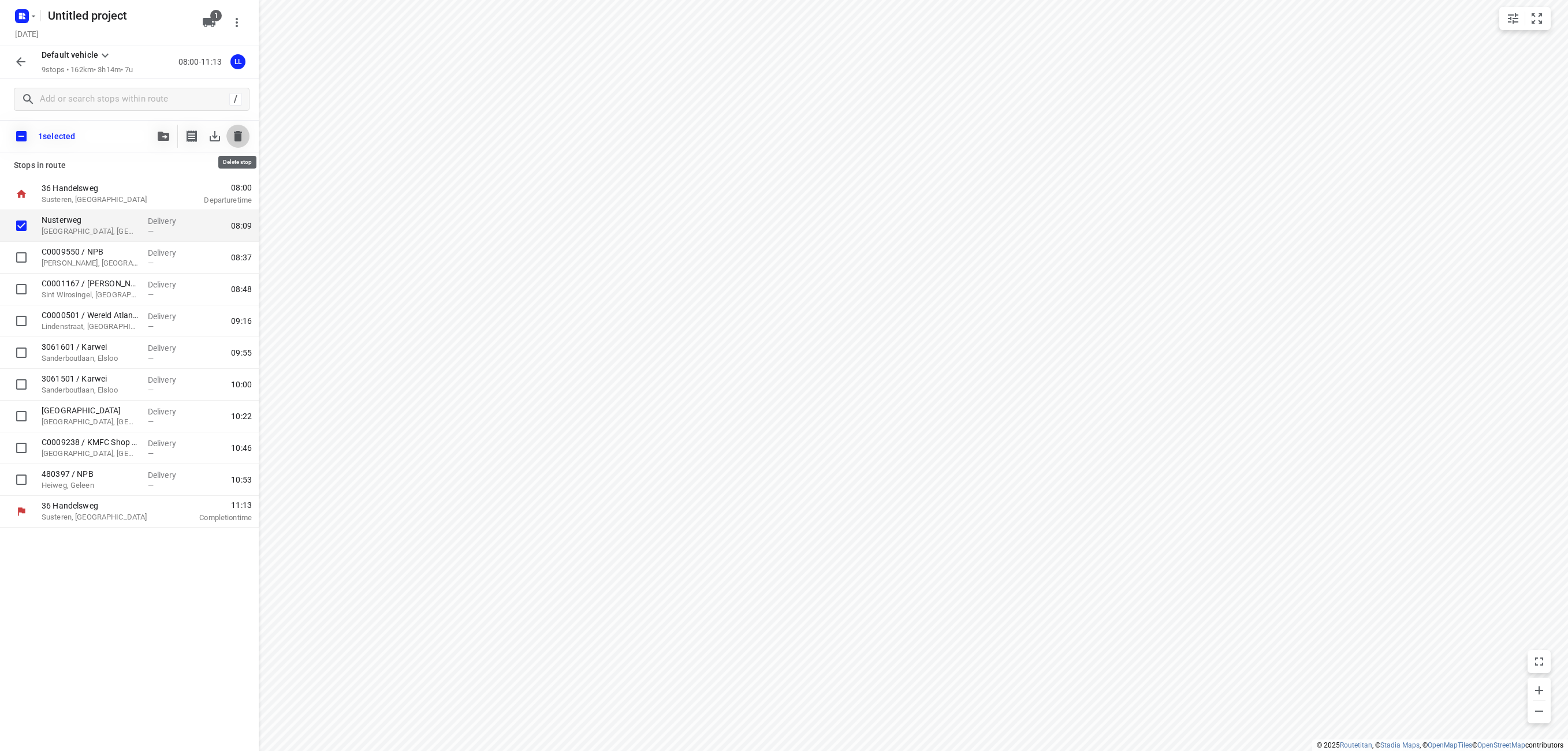
click at [238, 136] on icon "button" at bounding box center [238, 137] width 8 height 11
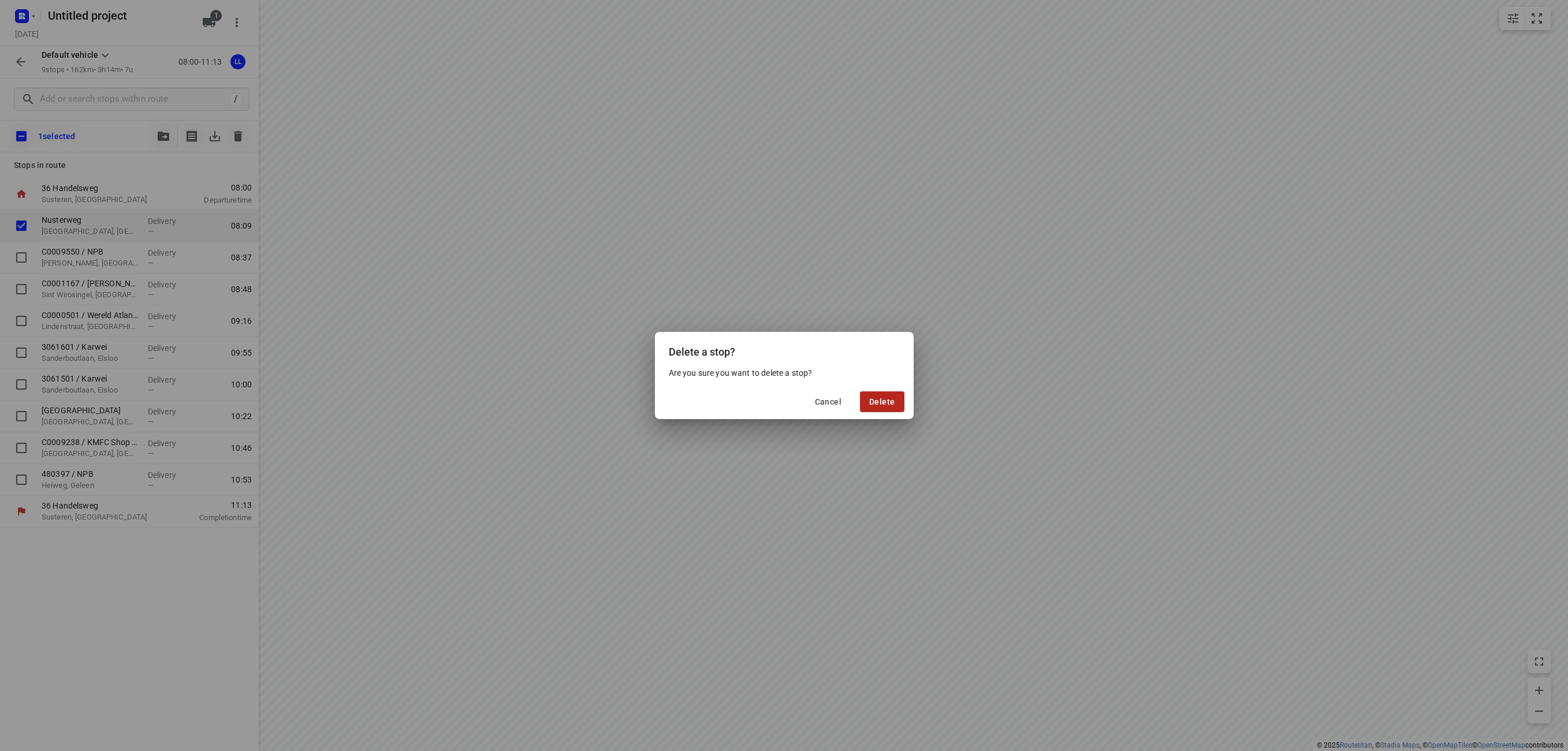
click at [889, 399] on span "Delete" at bounding box center [882, 402] width 26 height 9
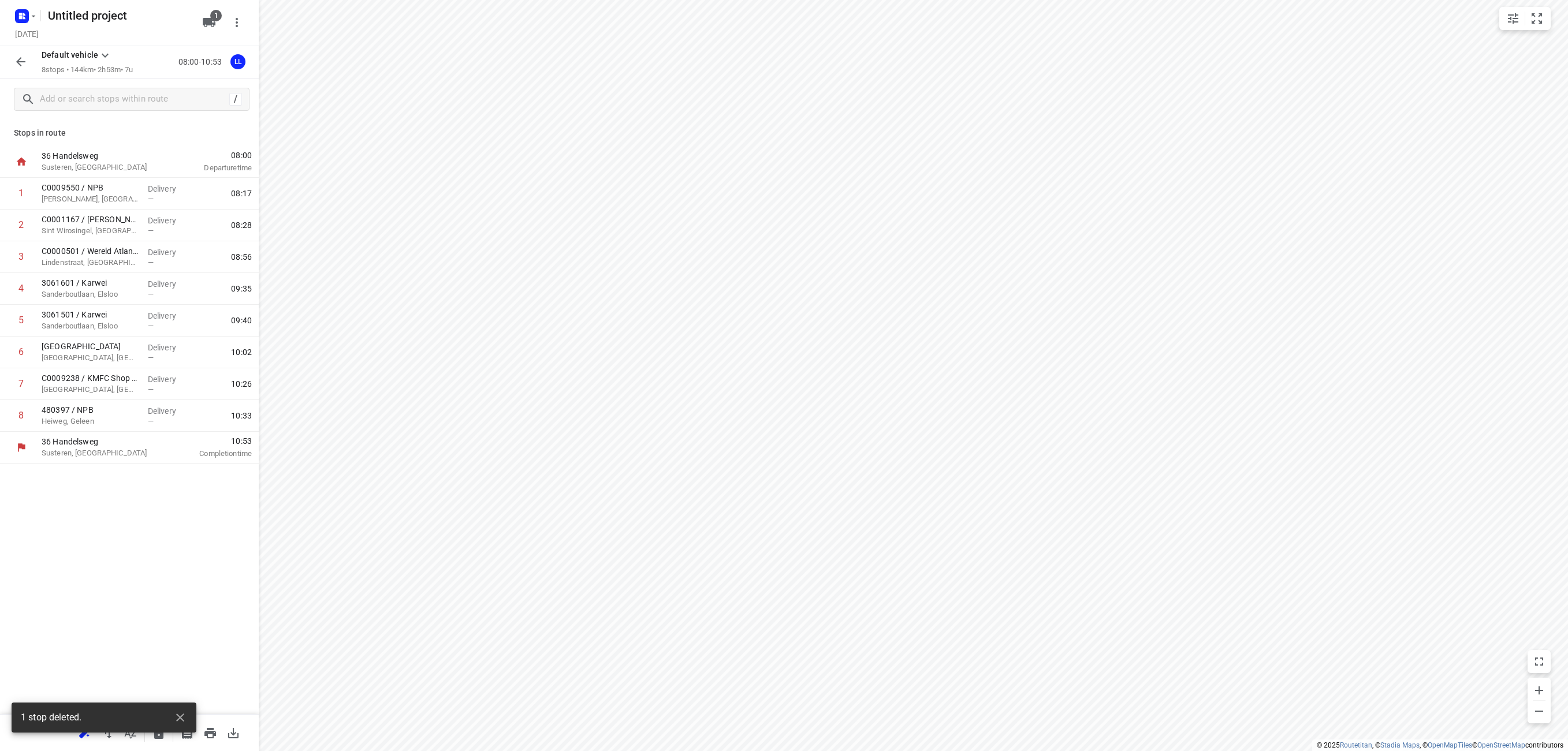
click at [23, 65] on icon "button" at bounding box center [20, 62] width 14 height 14
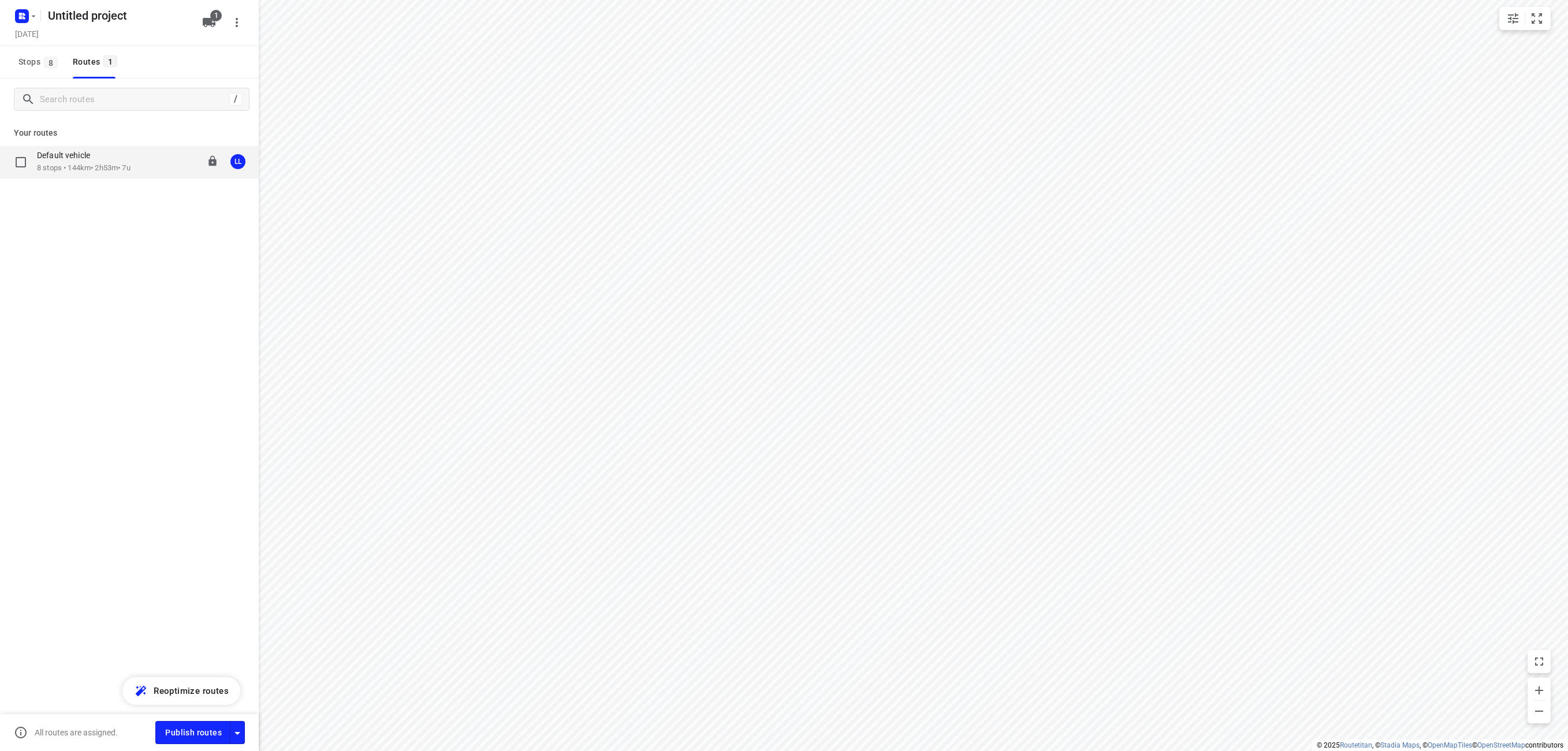
click at [161, 164] on div "08:00-10:53" at bounding box center [189, 162] width 58 height 23
click at [36, 64] on span "Stops 8" at bounding box center [39, 62] width 43 height 14
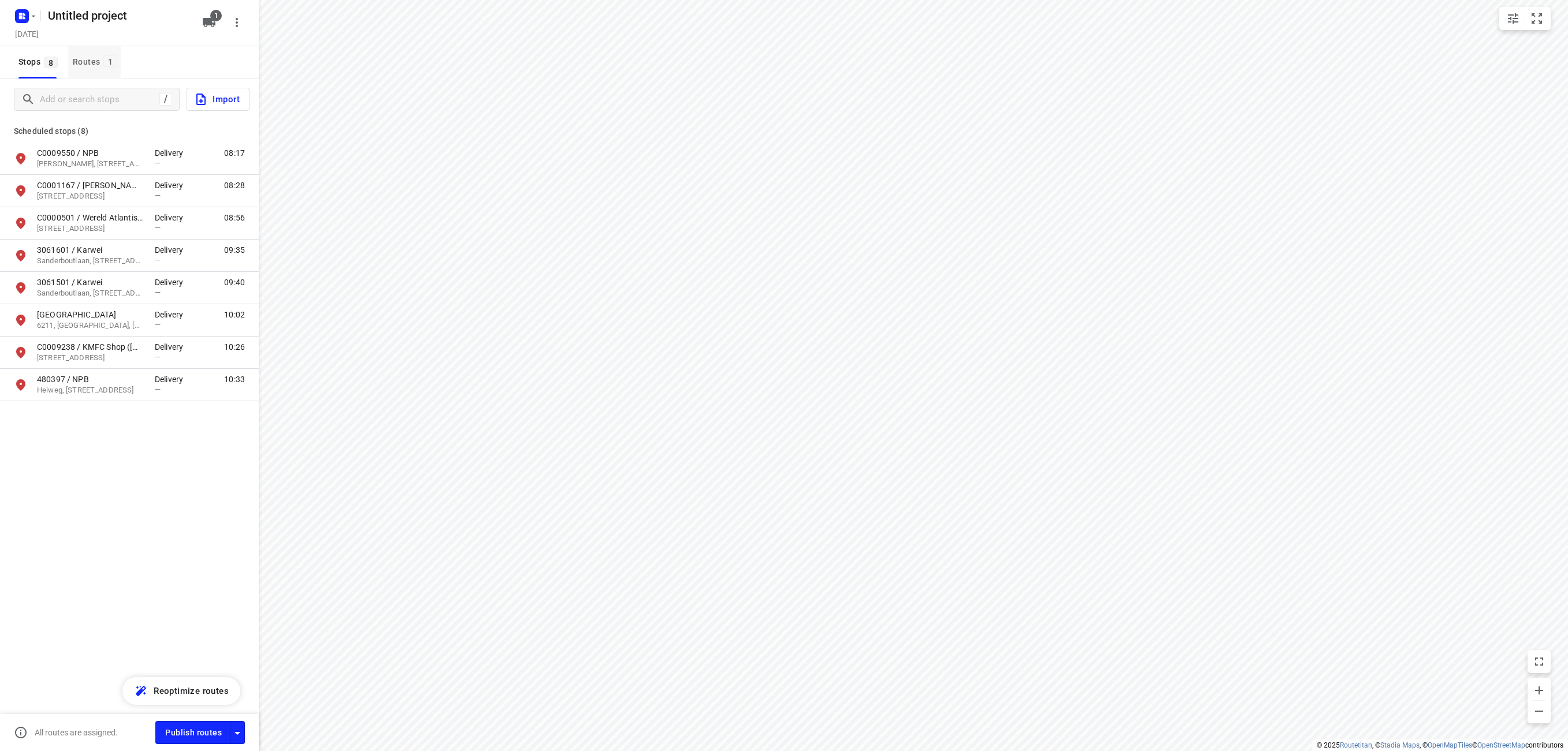
click at [74, 62] on div "Routes 1" at bounding box center [97, 62] width 48 height 14
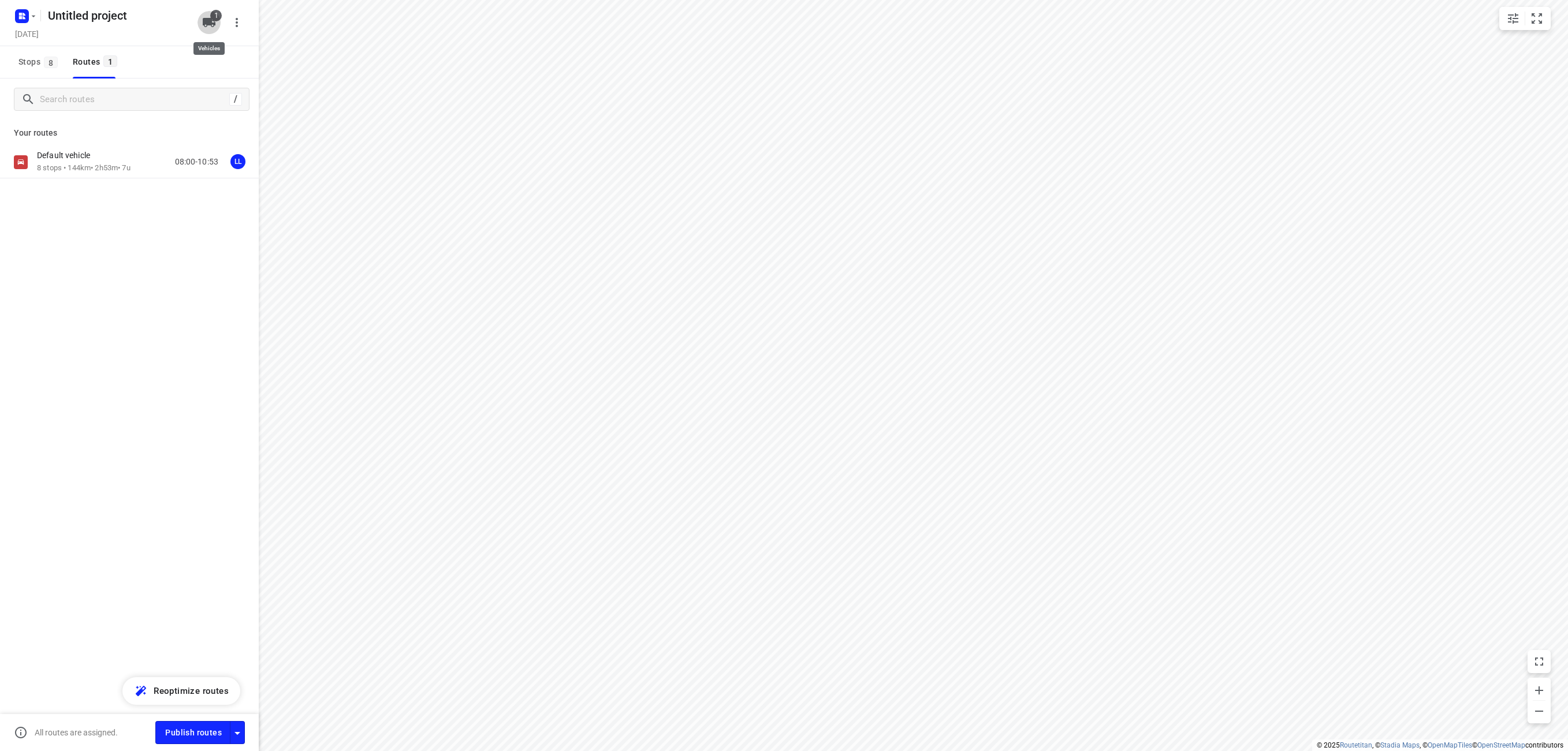
click at [202, 22] on icon "button" at bounding box center [209, 23] width 14 height 14
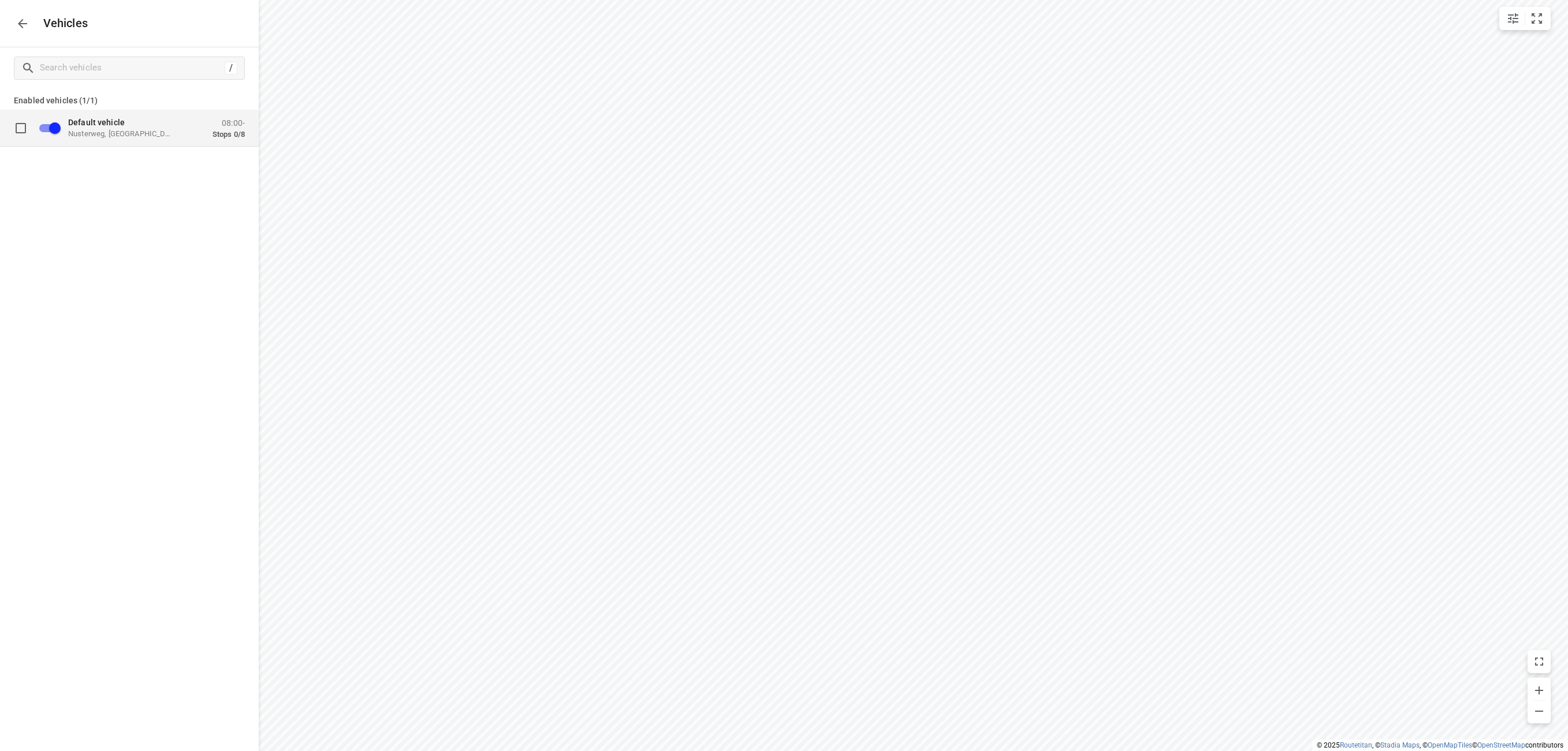
click at [128, 122] on p "Default vehicle" at bounding box center [125, 122] width 116 height 9
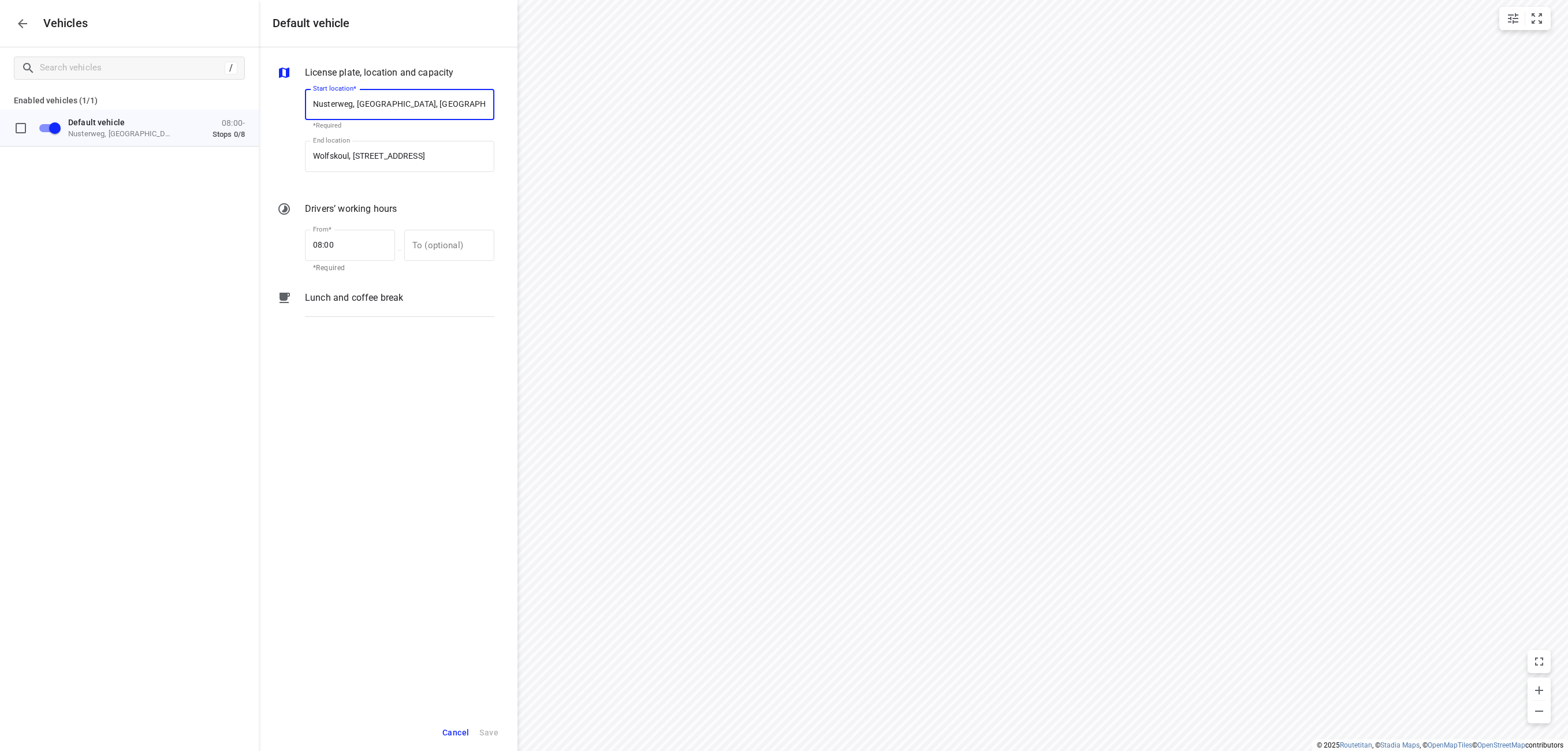
click at [21, 20] on icon "button" at bounding box center [23, 23] width 14 height 14
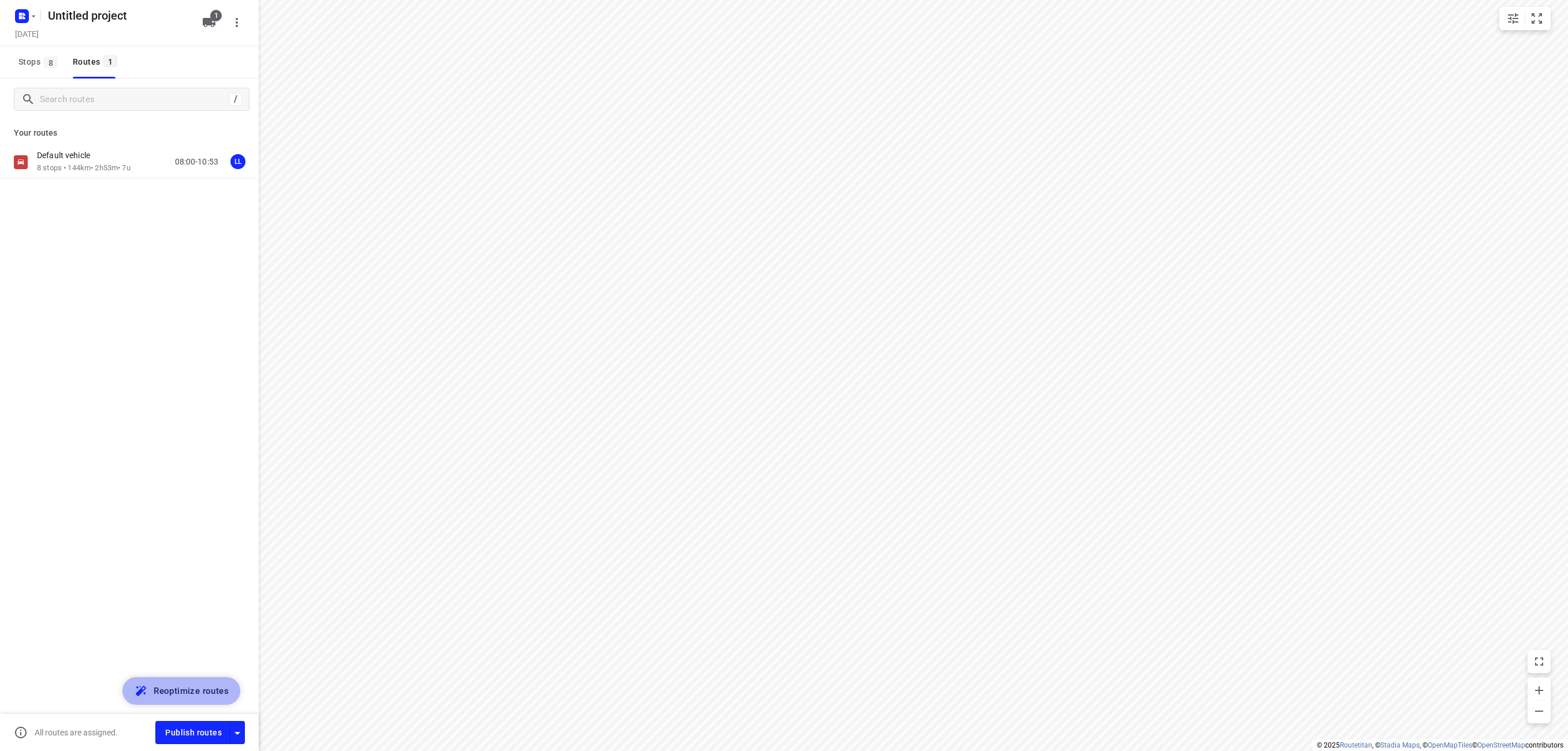
click at [174, 691] on span "Reoptimize routes" at bounding box center [191, 691] width 75 height 15
click at [112, 164] on p "8 stops • 140km • 2h51m • 7u" at bounding box center [84, 168] width 94 height 11
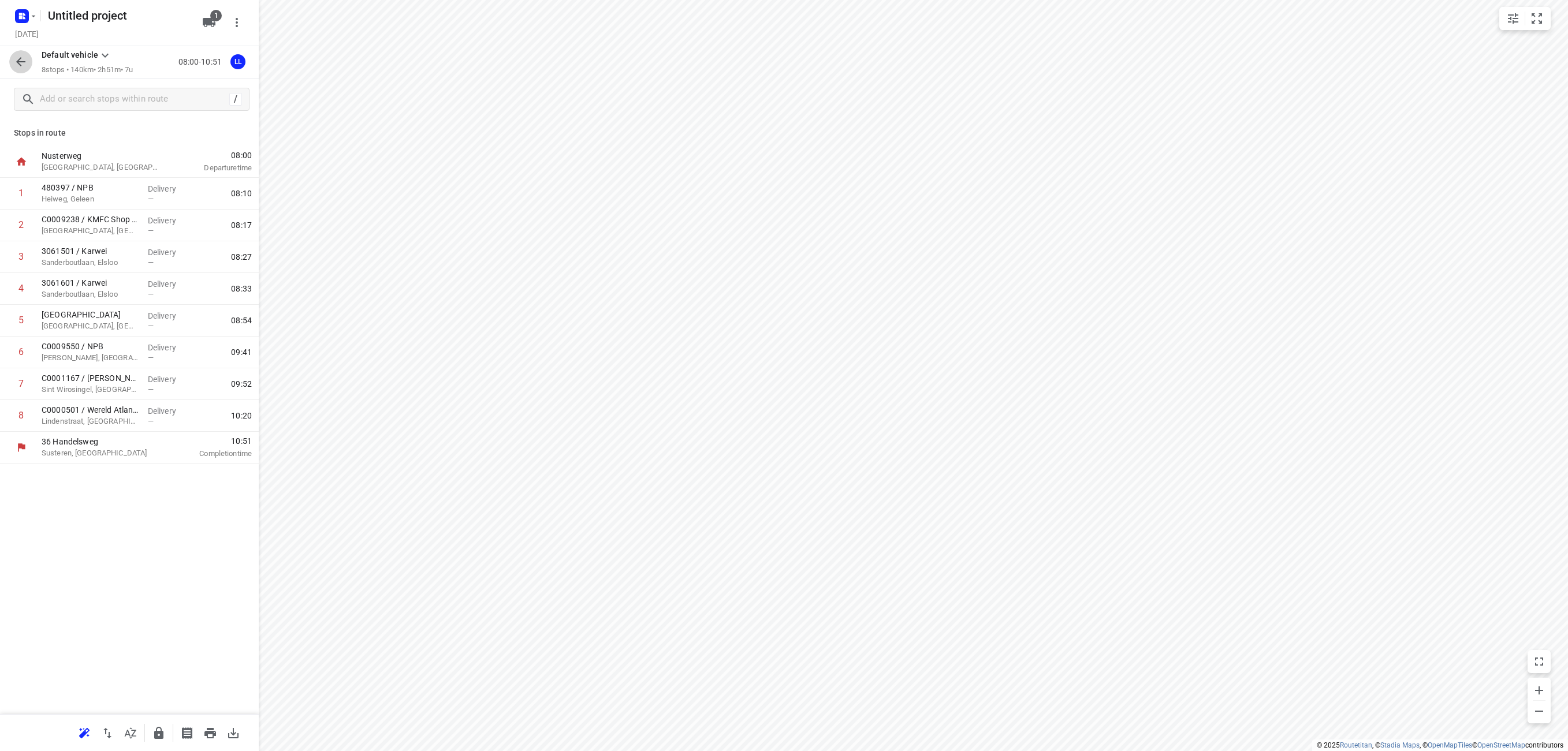
click at [18, 63] on icon "button" at bounding box center [20, 62] width 9 height 9
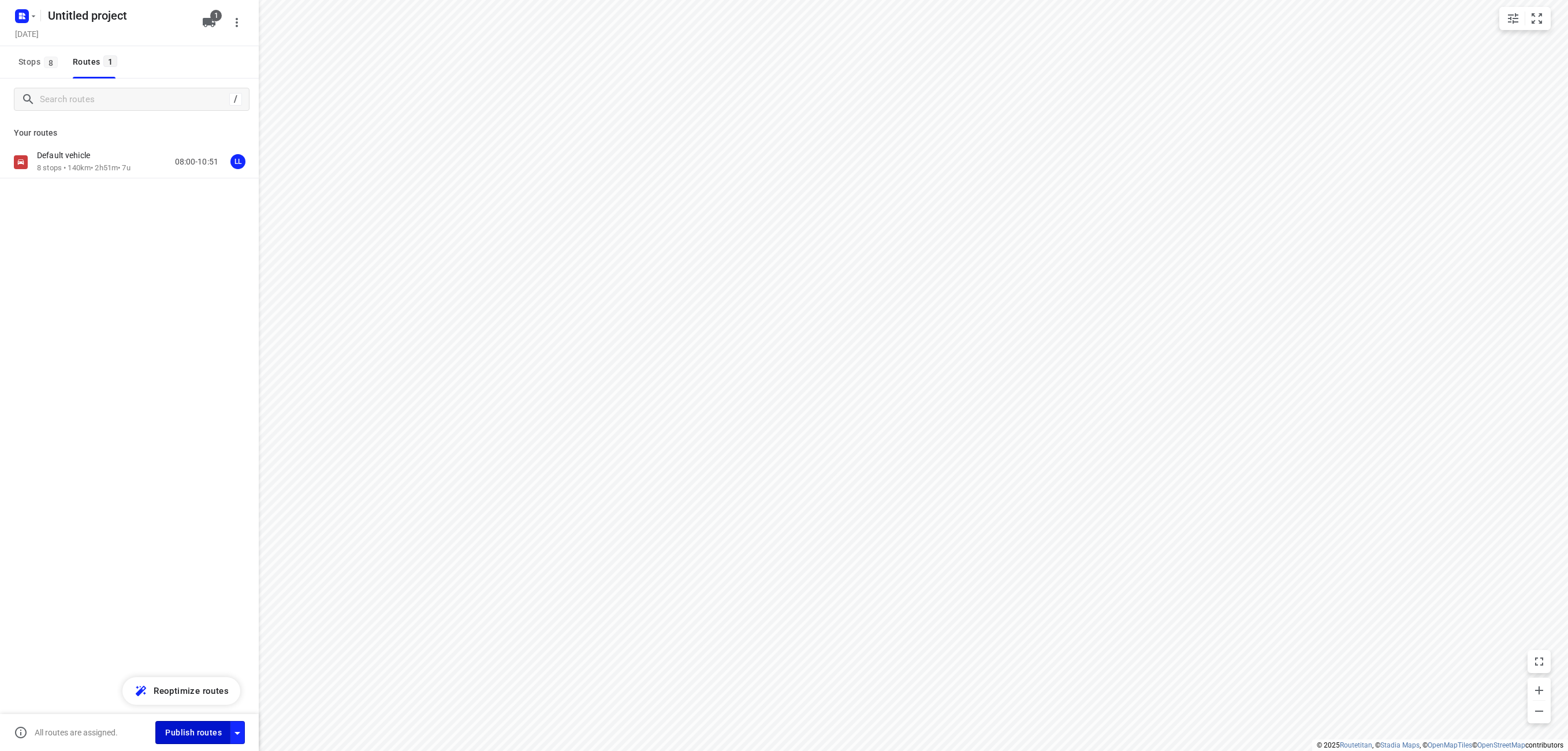
click at [200, 739] on span "Publish routes" at bounding box center [193, 733] width 57 height 14
click at [161, 156] on div "08:00-10:51" at bounding box center [189, 162] width 58 height 23
click at [165, 174] on div "Default vehicle 8 stops • 140km • 2h51m • 7u 08:00-10:51 LL" at bounding box center [129, 162] width 259 height 32
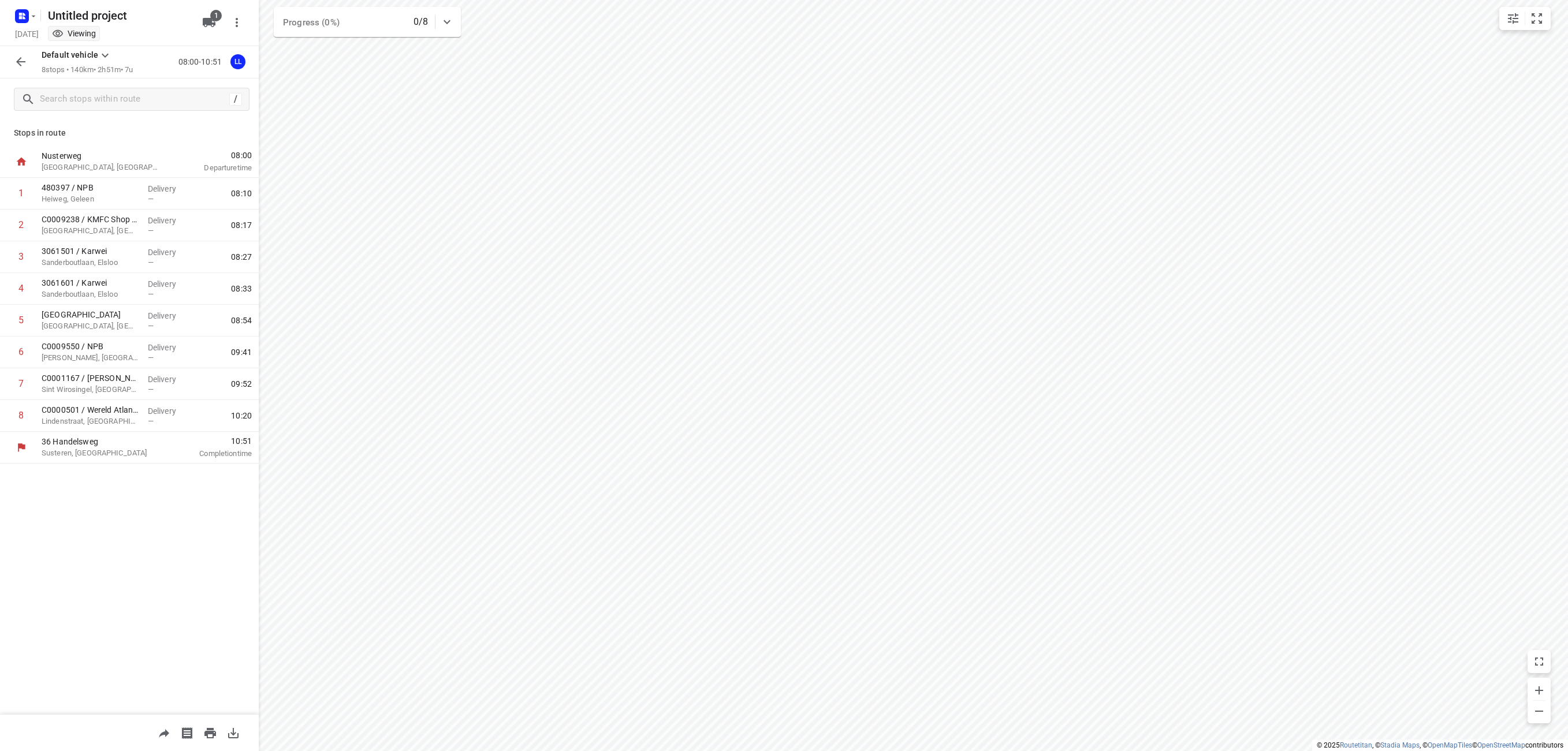
click at [20, 66] on icon "button" at bounding box center [20, 62] width 14 height 14
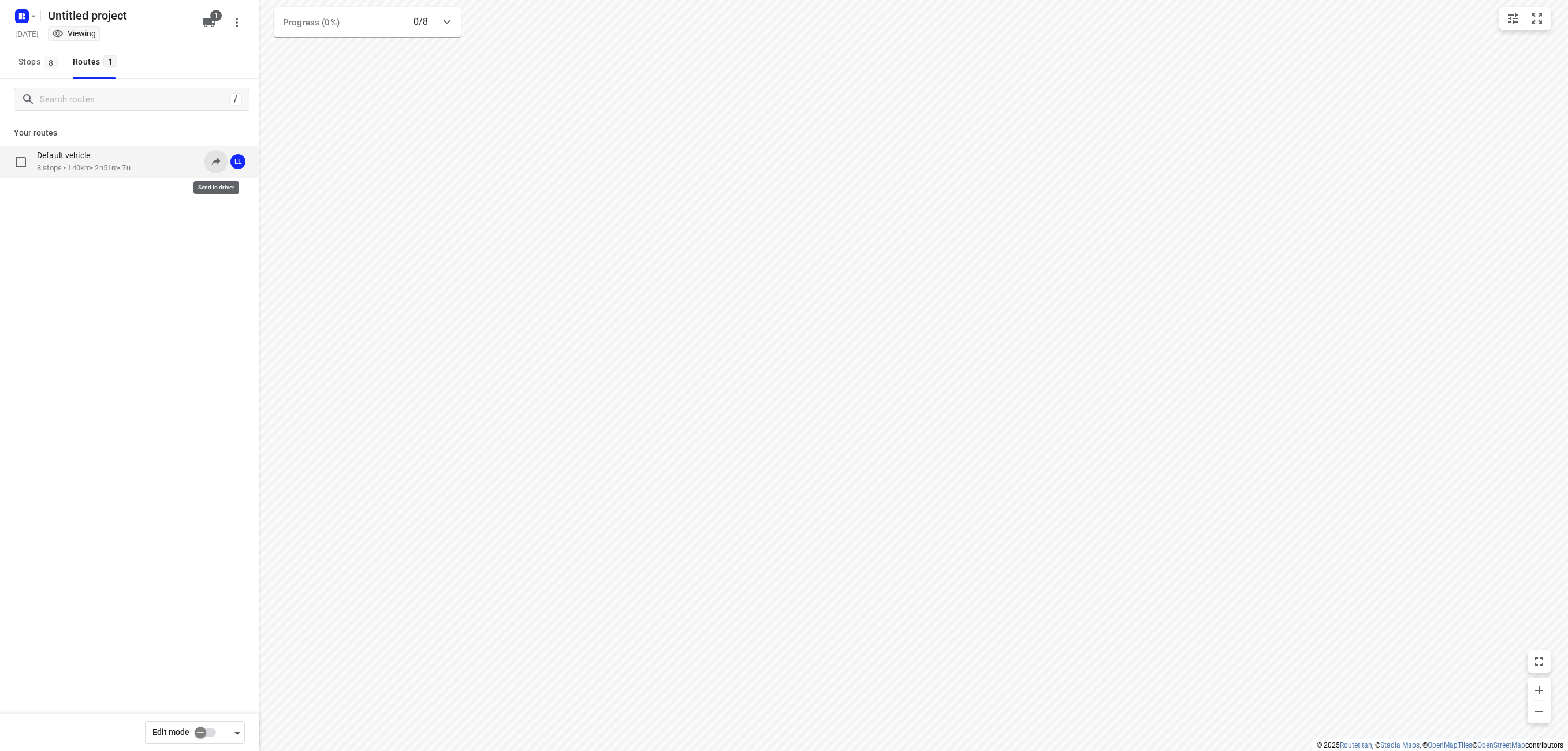
click at [214, 165] on icon at bounding box center [215, 161] width 11 height 11
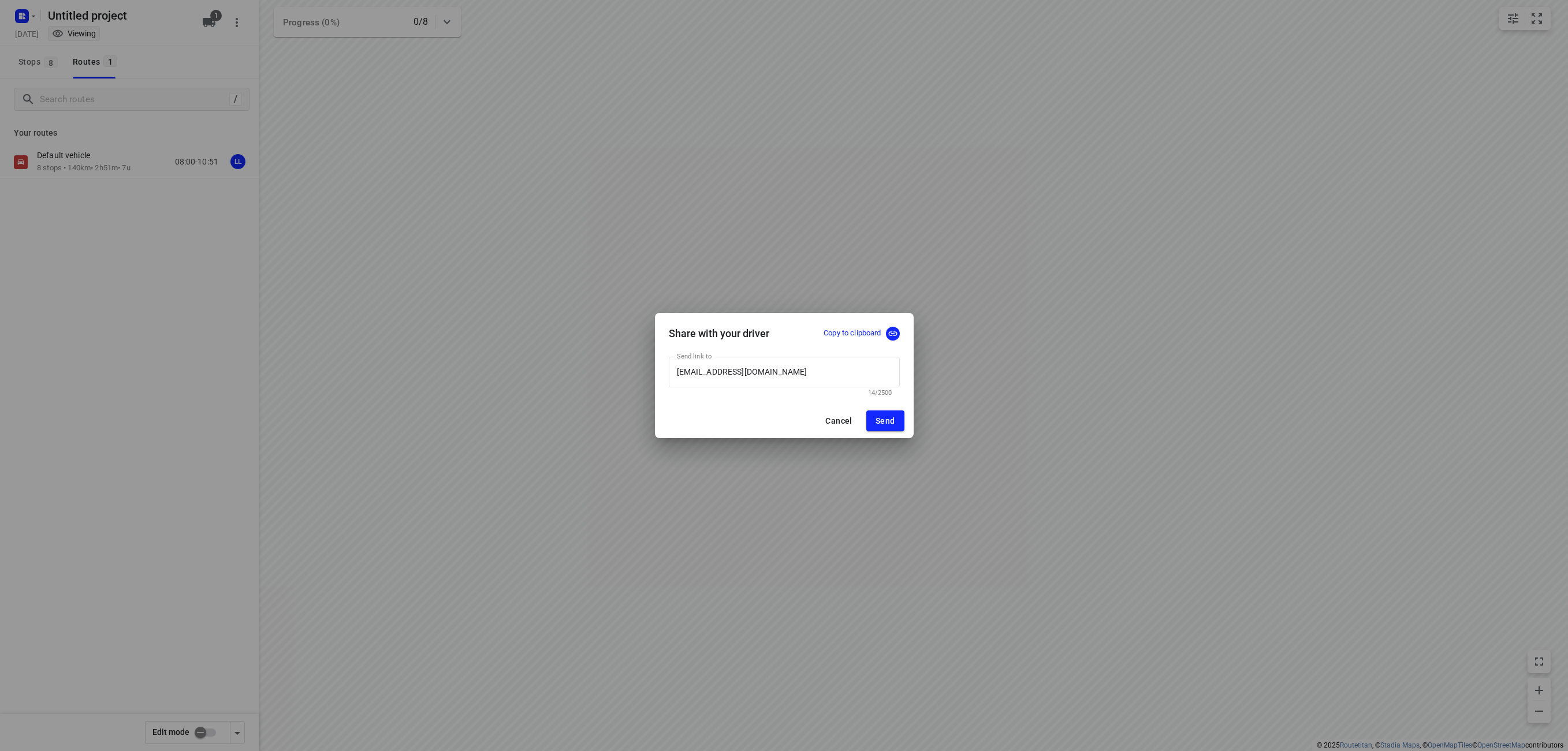
click at [854, 333] on p "Copy to clipboard" at bounding box center [852, 334] width 57 height 11
